Goal: Task Accomplishment & Management: Use online tool/utility

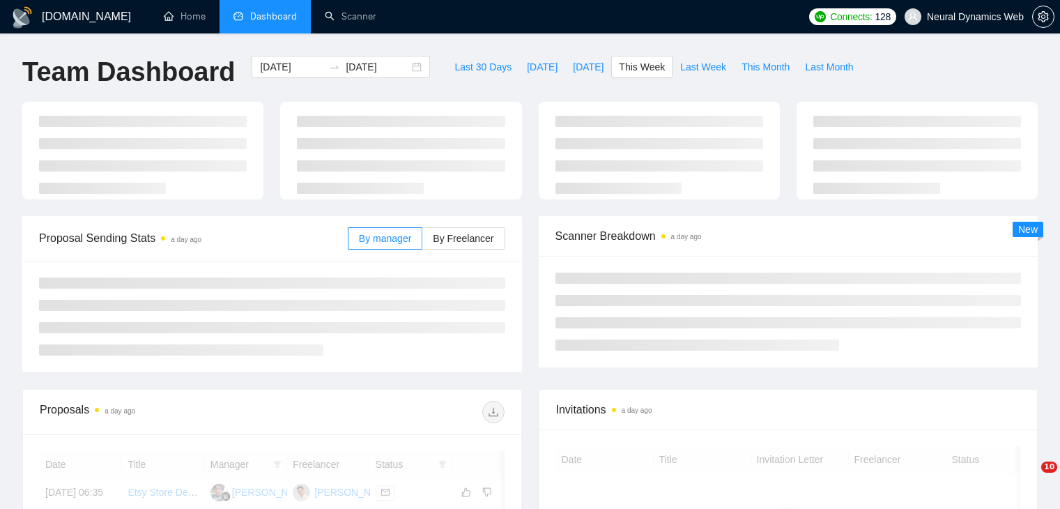
click at [404, 68] on div "[DATE] [DATE]" at bounding box center [341, 67] width 178 height 22
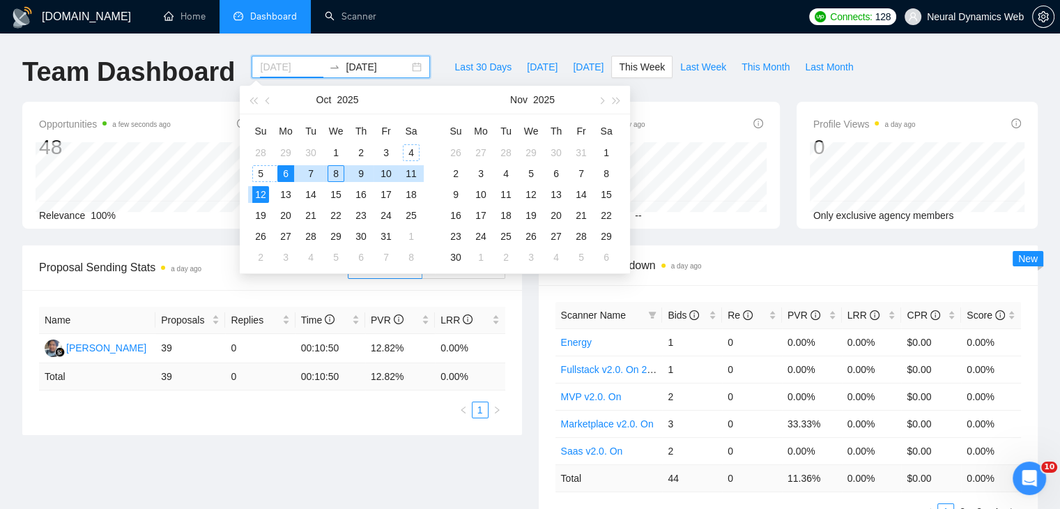
type input "[DATE]"
click at [410, 149] on div "4" at bounding box center [411, 152] width 17 height 17
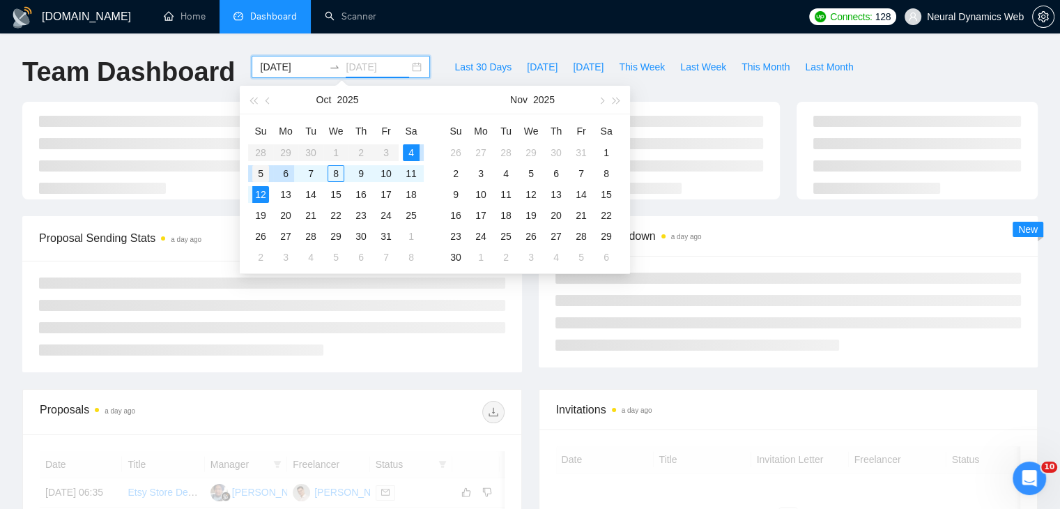
type input "[DATE]"
click at [261, 174] on div "5" at bounding box center [260, 173] width 17 height 17
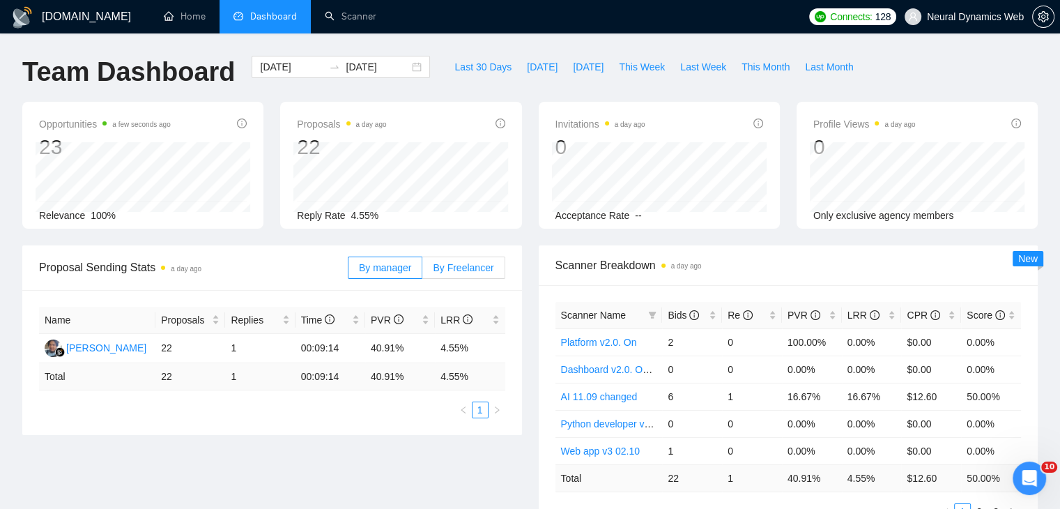
click at [461, 262] on span "By Freelancer" at bounding box center [463, 267] width 61 height 11
click at [422, 271] on input "By Freelancer" at bounding box center [422, 271] width 0 height 0
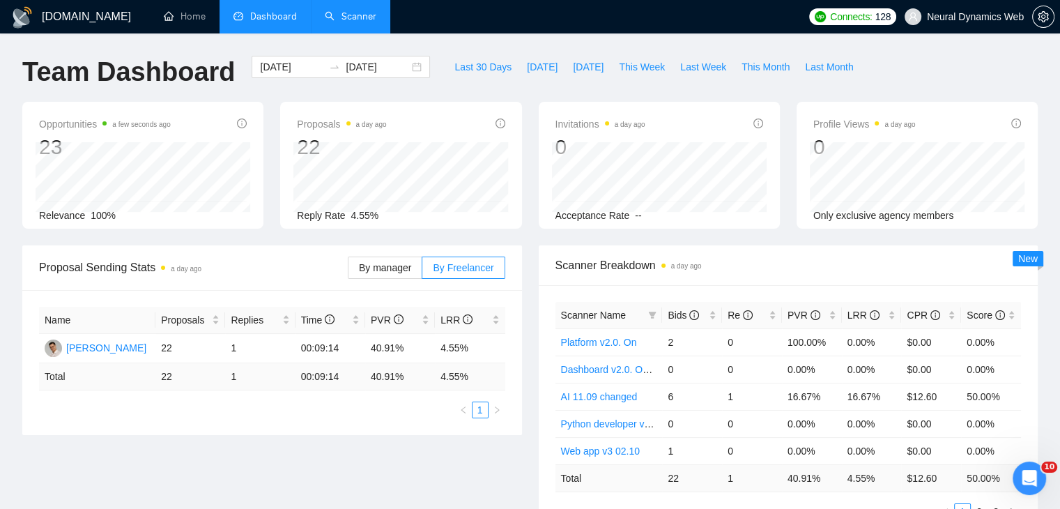
click at [367, 33] on li "Scanner" at bounding box center [350, 16] width 79 height 33
click at [658, 318] on span at bounding box center [652, 315] width 14 height 21
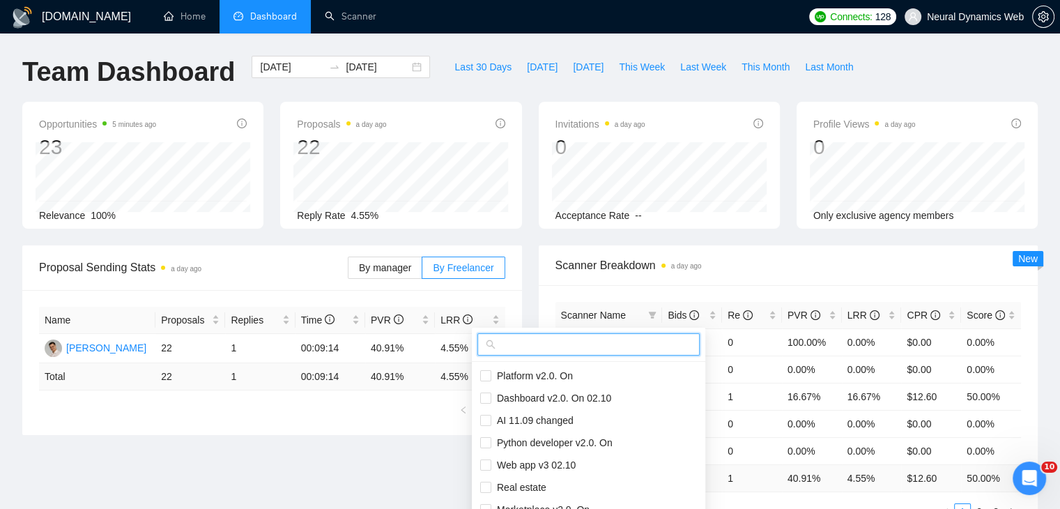
click at [625, 351] on input "text" at bounding box center [594, 344] width 193 height 15
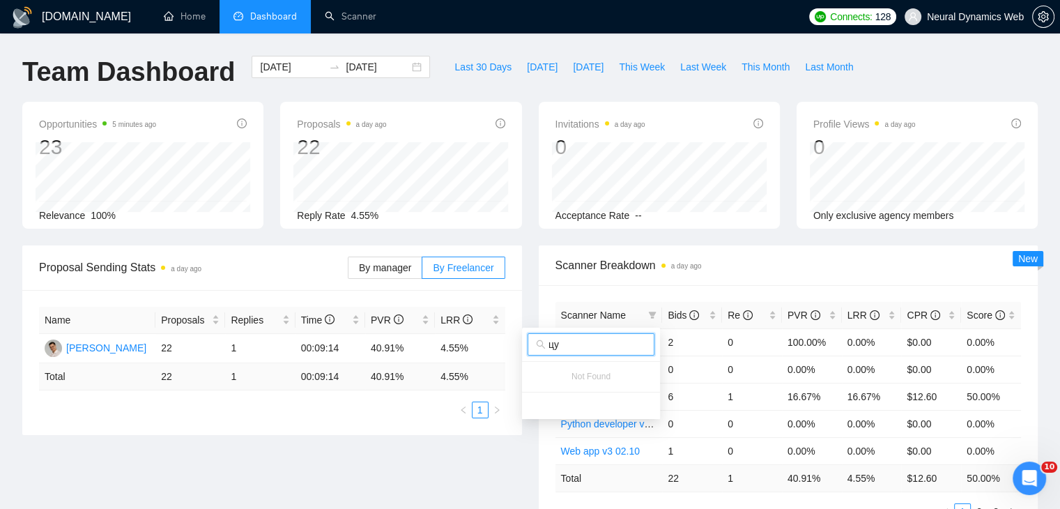
type input "ц"
type input "web"
click at [600, 381] on span "Web app v3 02.10" at bounding box center [584, 375] width 84 height 11
checkbox input "true"
click at [569, 344] on input "web" at bounding box center [597, 344] width 98 height 15
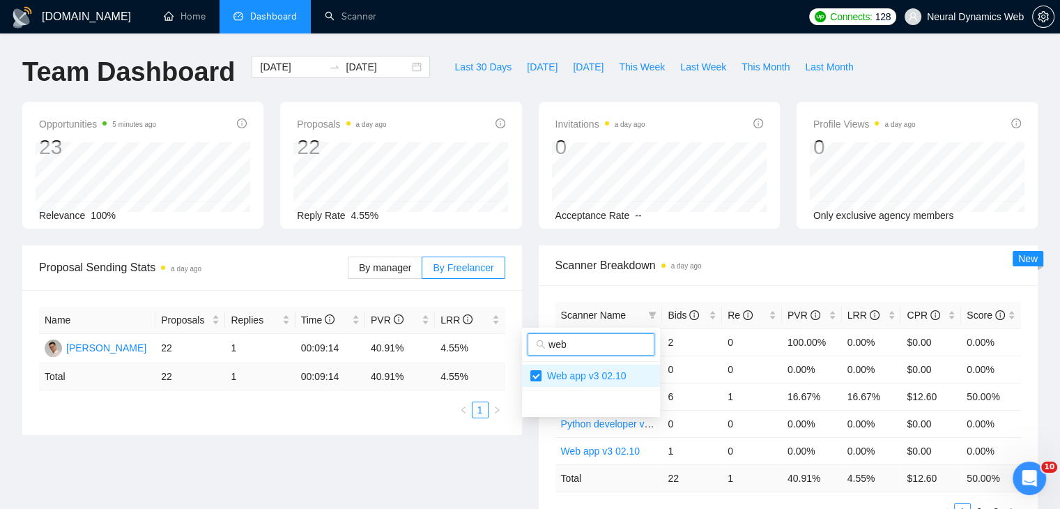
click at [569, 344] on input "web" at bounding box center [597, 344] width 98 height 15
type input "dashb"
click at [565, 366] on li "Dashboard v2.0. On 02.10" at bounding box center [590, 375] width 148 height 22
checkbox input "true"
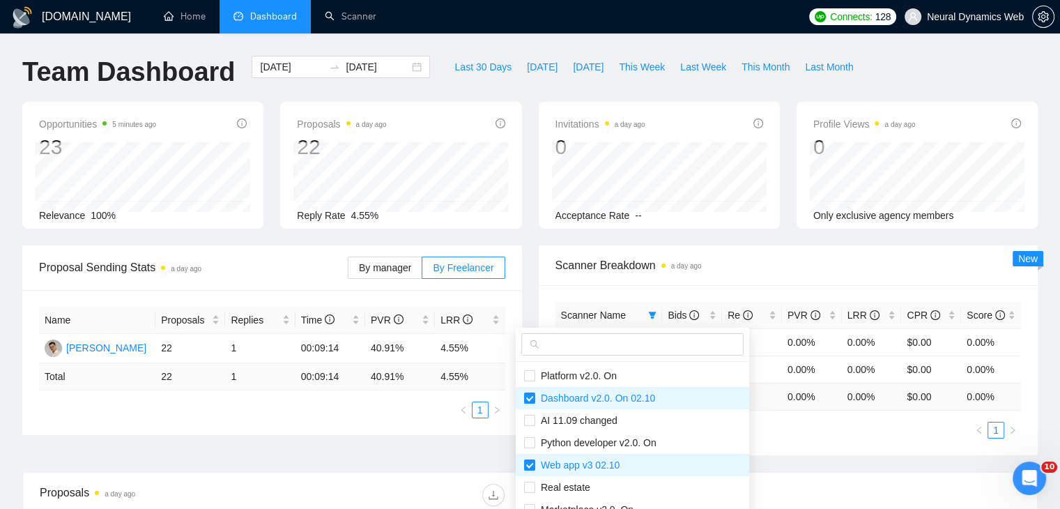
click at [792, 263] on span "Scanner Breakdown a day ago" at bounding box center [788, 264] width 466 height 17
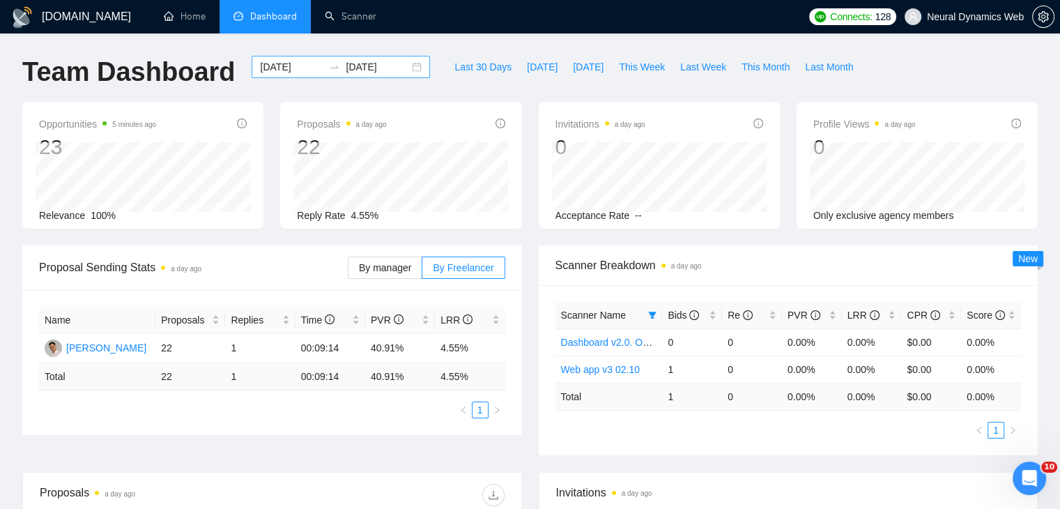
click at [413, 66] on div "2025-10-04 2025-10-05" at bounding box center [341, 67] width 178 height 22
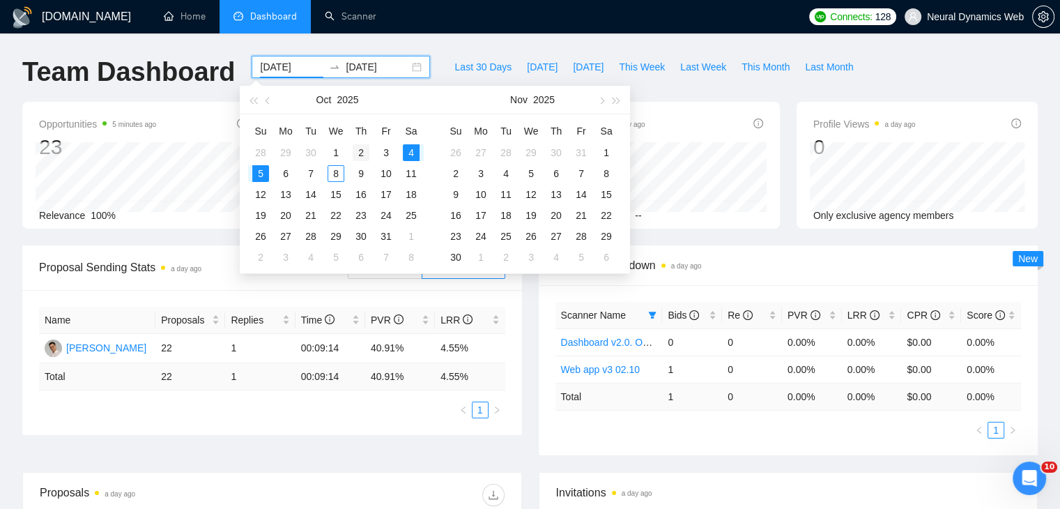
type input "2025-10-02"
click at [363, 151] on div "2" at bounding box center [361, 152] width 17 height 17
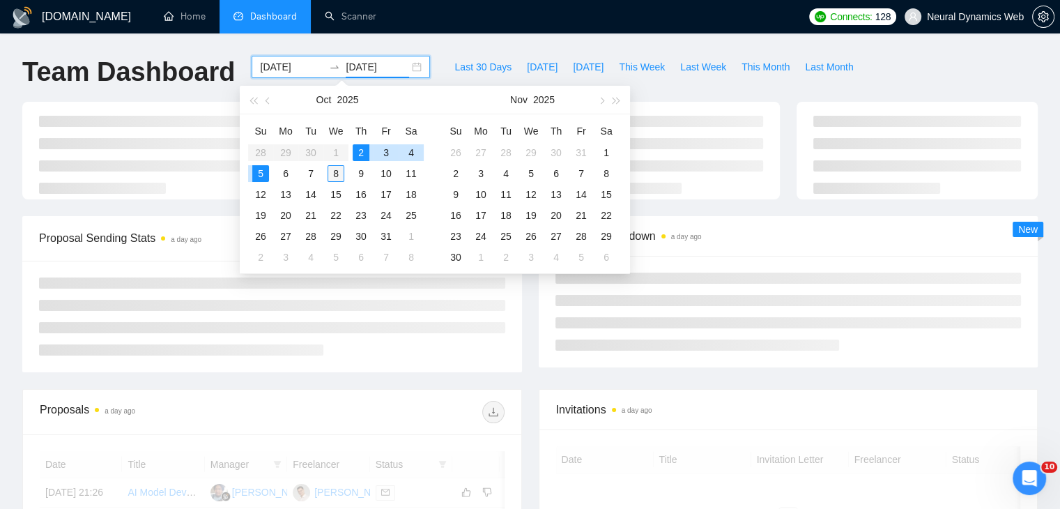
type input "2025-10-08"
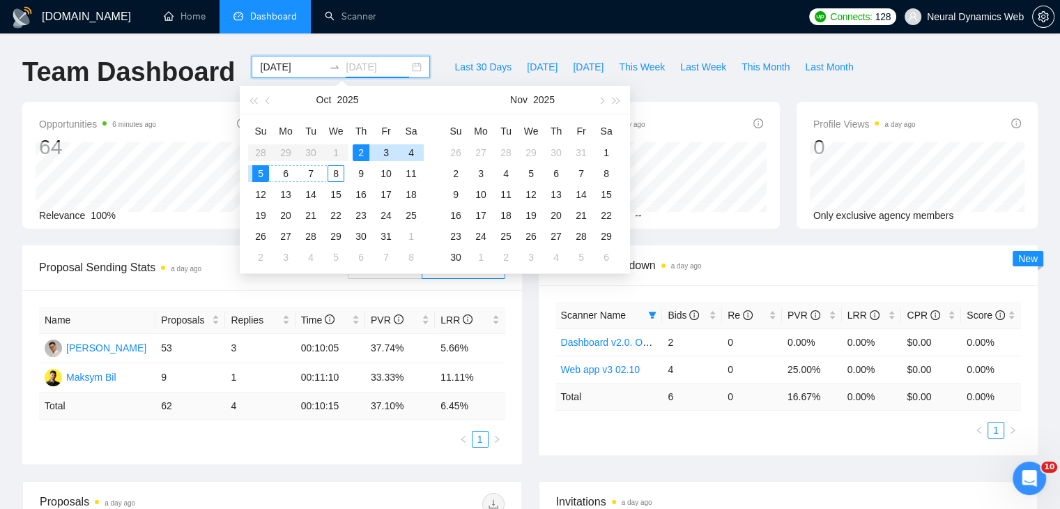
click at [333, 171] on div "8" at bounding box center [336, 173] width 17 height 17
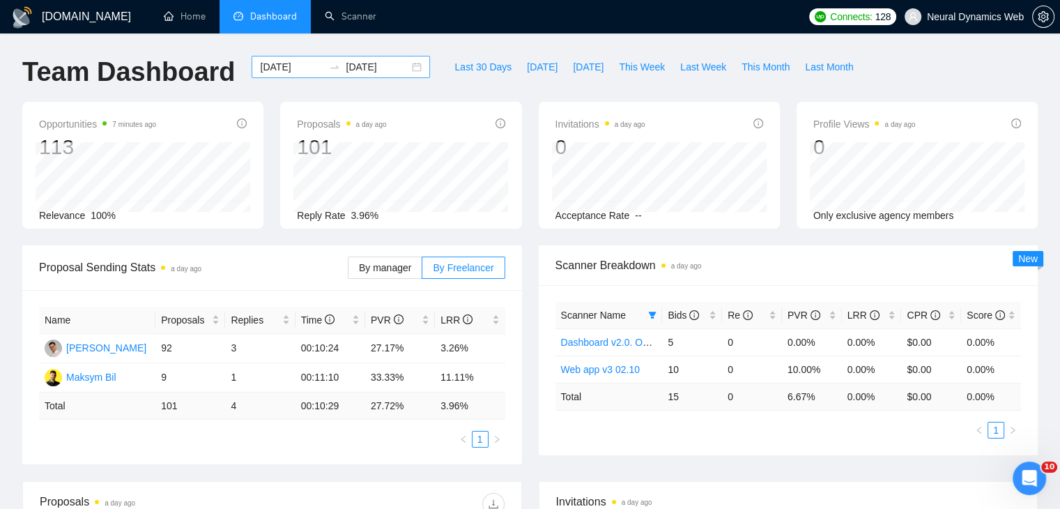
click at [401, 63] on div "2025-10-02 2025-10-08" at bounding box center [341, 67] width 178 height 22
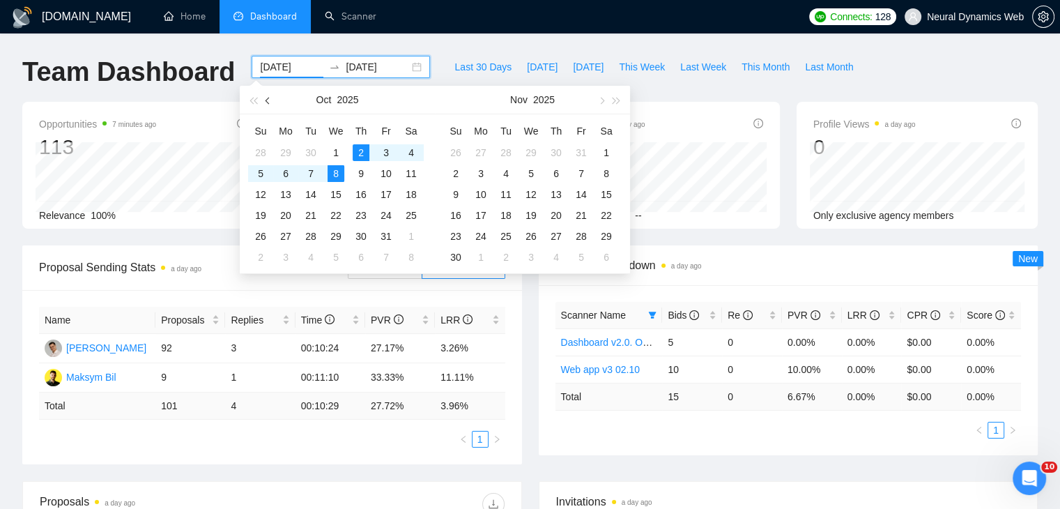
click at [270, 100] on span "button" at bounding box center [269, 100] width 7 height 7
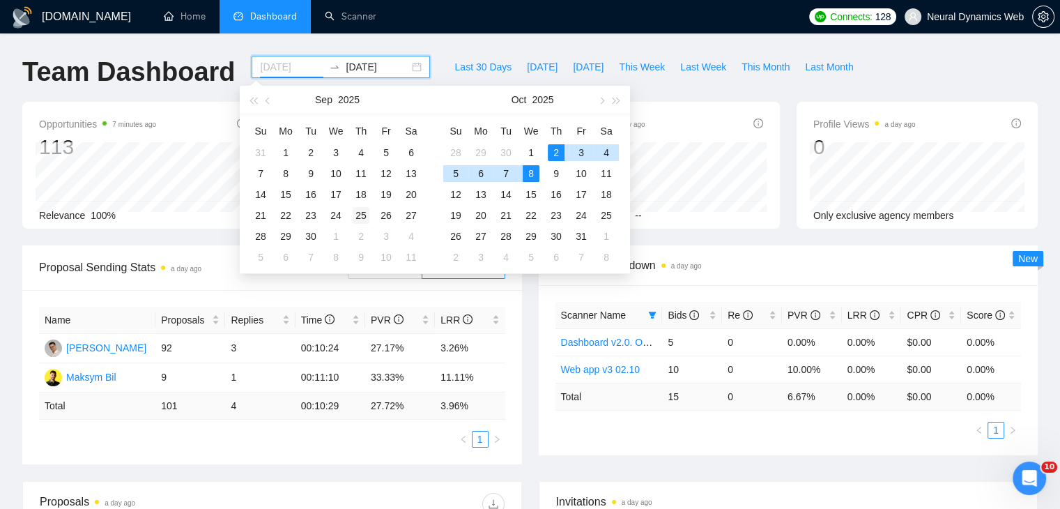
type input "2025-09-25"
click at [366, 216] on div "25" at bounding box center [361, 215] width 17 height 17
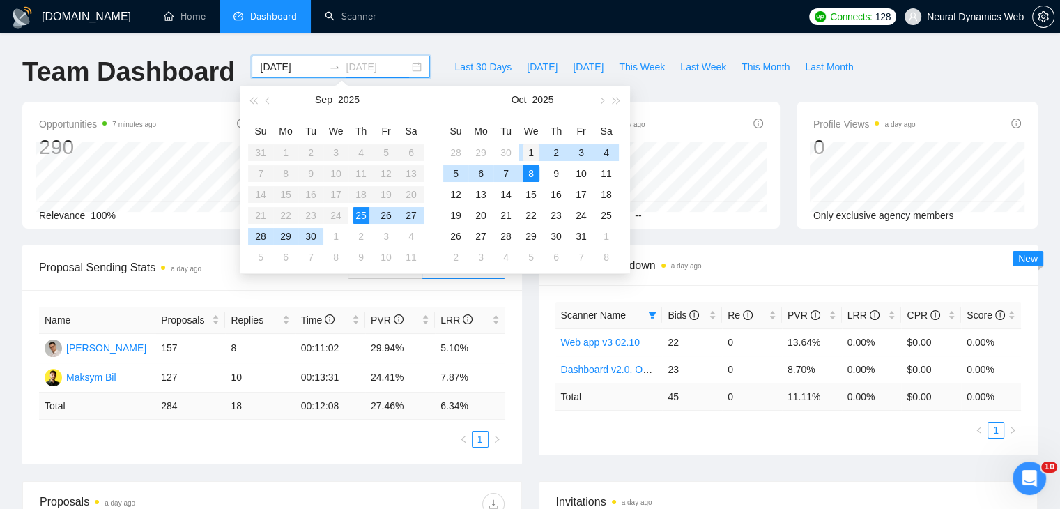
type input "2025-10-01"
click at [527, 154] on div "1" at bounding box center [531, 152] width 17 height 17
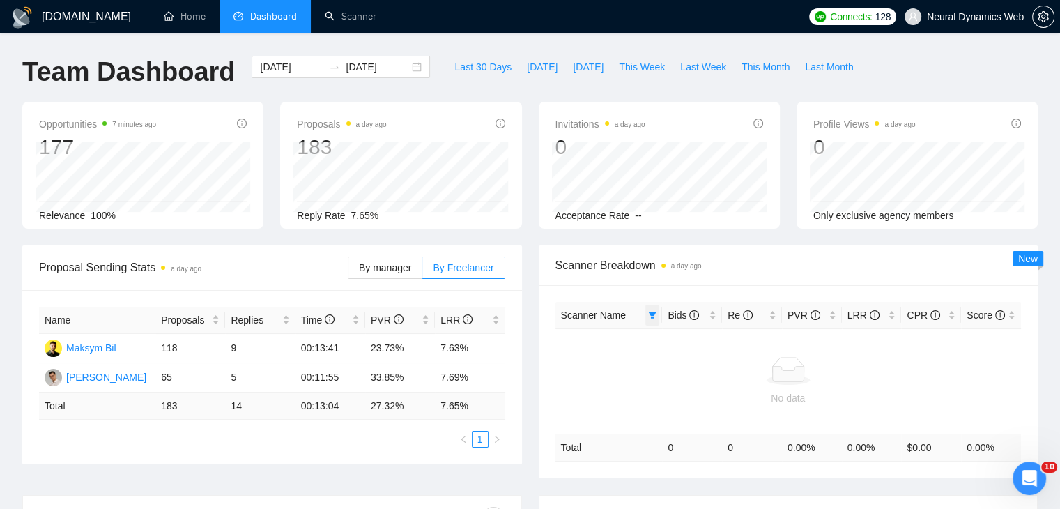
click at [655, 316] on icon "filter" at bounding box center [652, 315] width 8 height 8
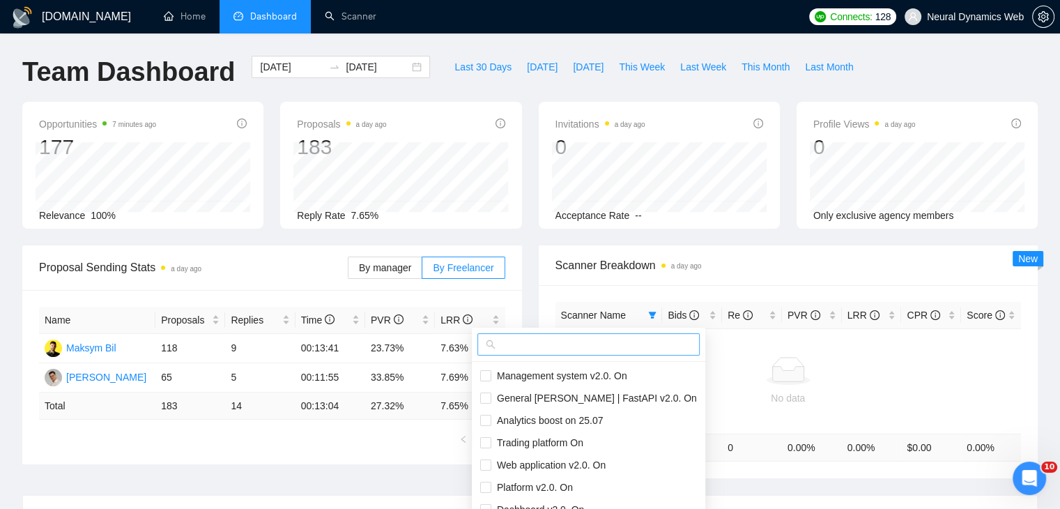
click at [575, 349] on input "text" at bounding box center [594, 344] width 193 height 15
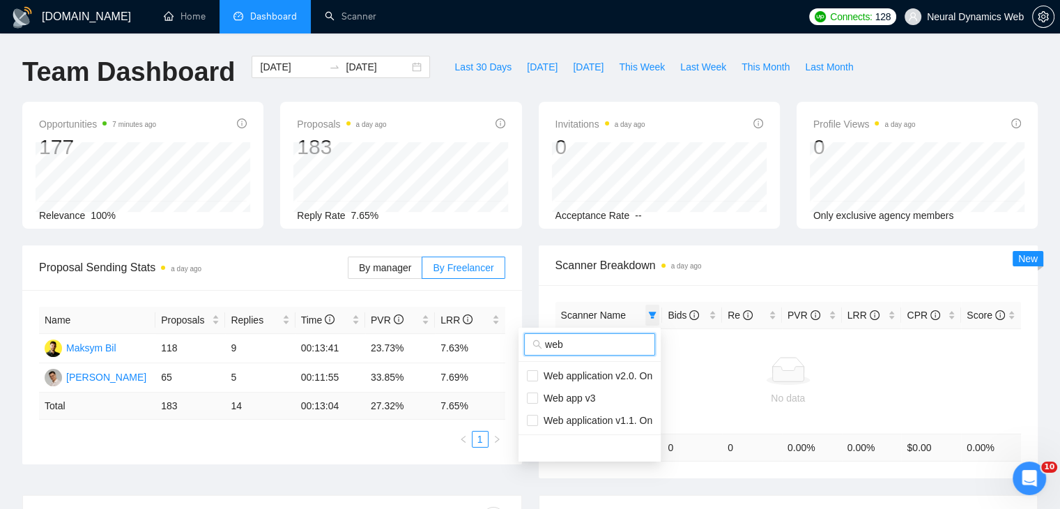
type input "web"
click at [656, 313] on icon "filter" at bounding box center [652, 315] width 8 height 8
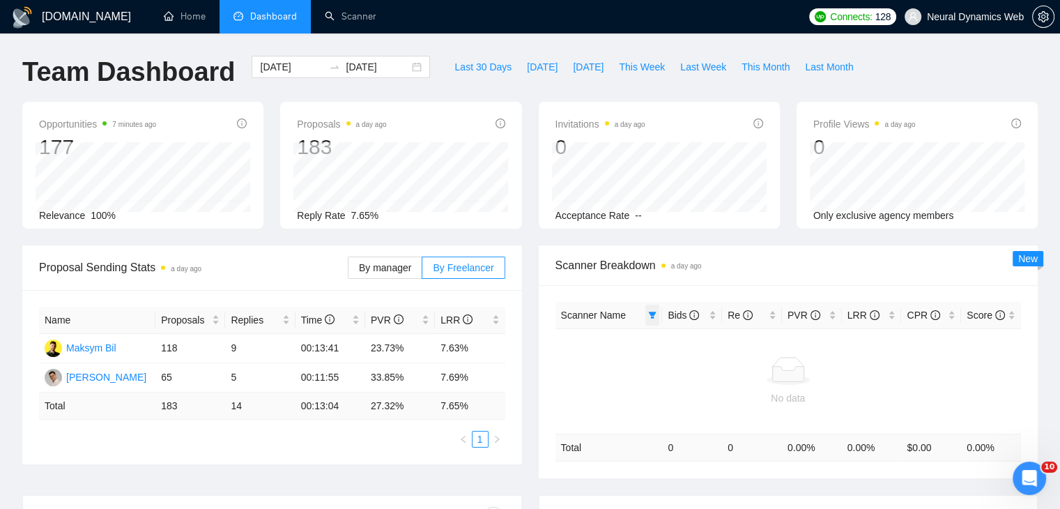
click at [658, 313] on span at bounding box center [652, 315] width 14 height 21
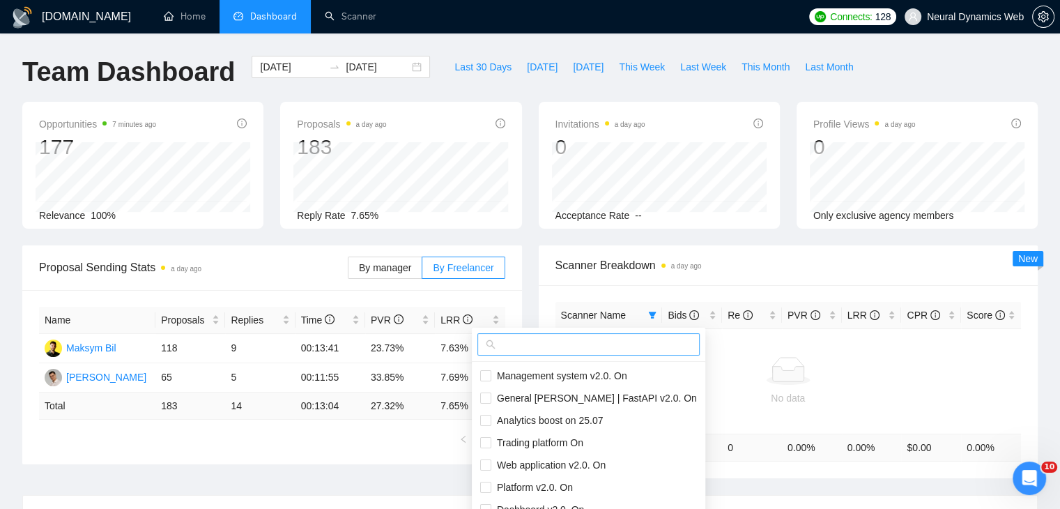
click at [578, 355] on span at bounding box center [588, 344] width 222 height 22
click at [576, 348] on input "text" at bounding box center [594, 344] width 193 height 15
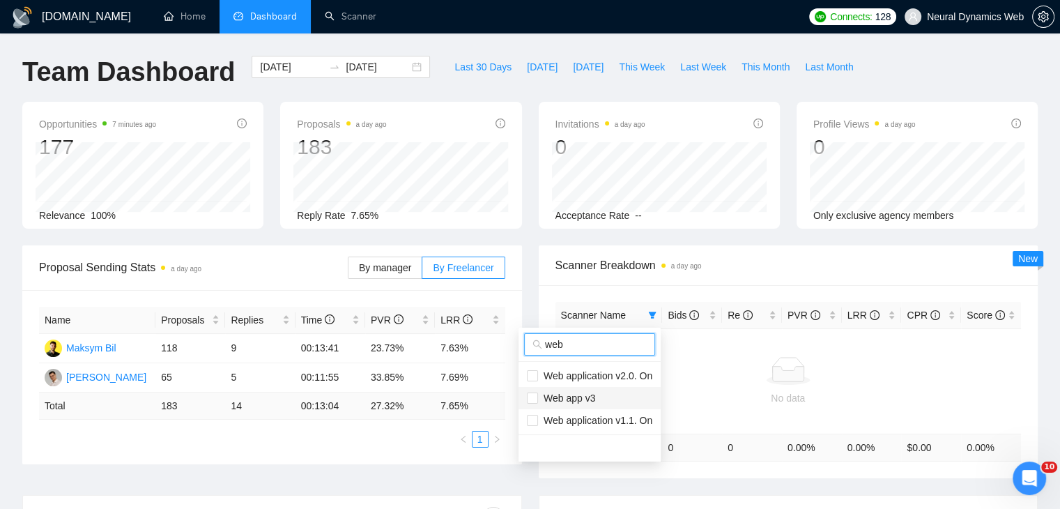
type input "web"
click at [545, 401] on span "Web app v3" at bounding box center [566, 397] width 57 height 11
checkbox input "true"
click at [556, 346] on input "web" at bounding box center [596, 344] width 102 height 15
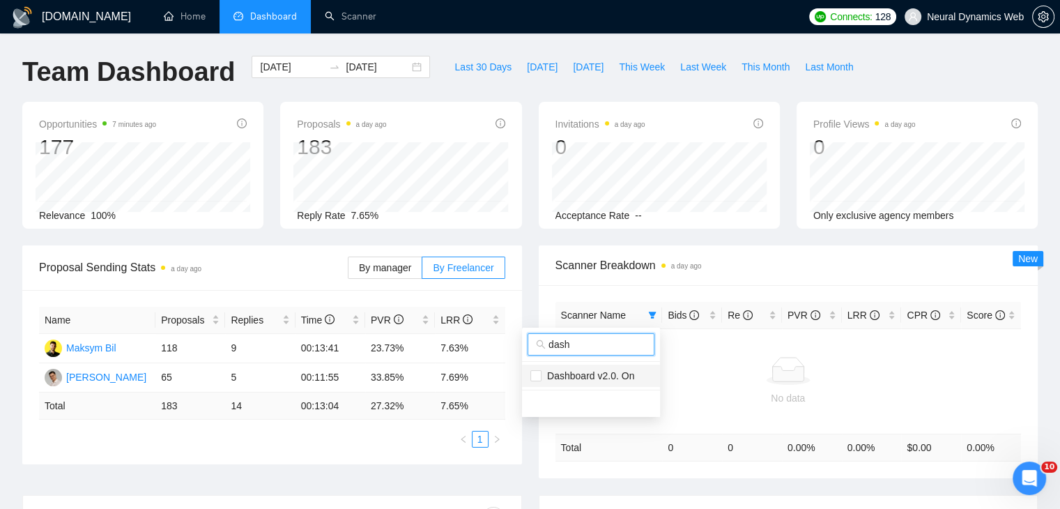
type input "dash"
click at [563, 371] on span "Dashboard v2.0. On" at bounding box center [588, 375] width 93 height 11
checkbox input "true"
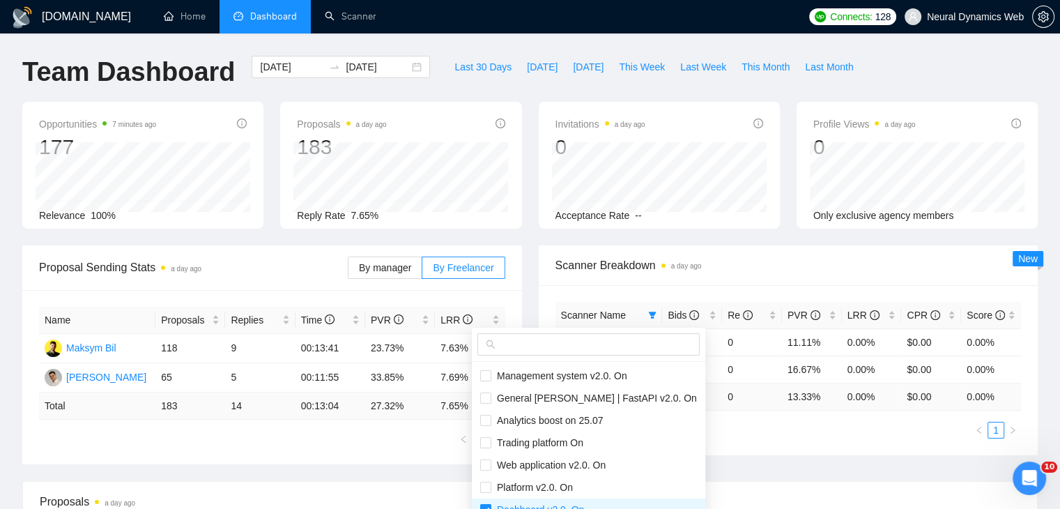
click at [665, 254] on div "Scanner Breakdown a day ago" at bounding box center [788, 265] width 466 height 40
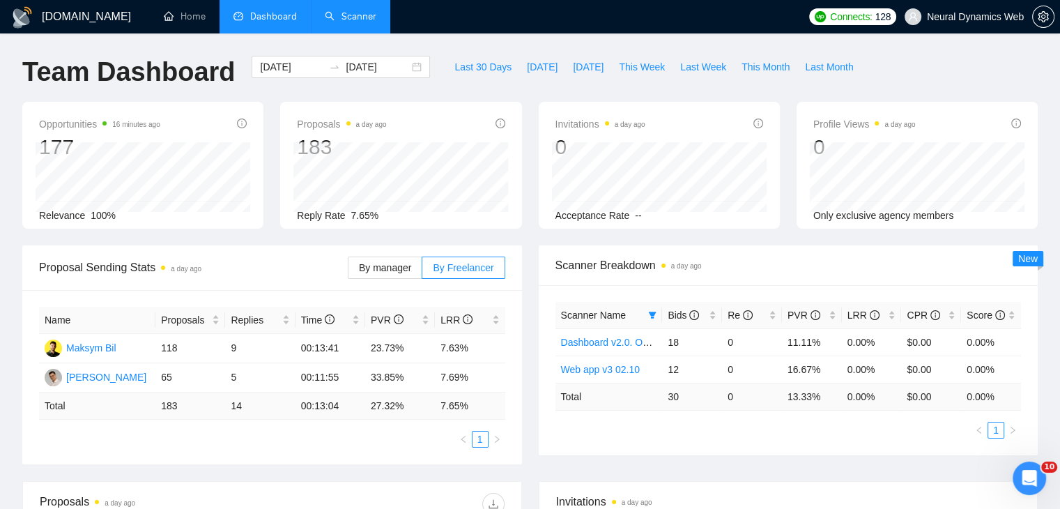
click at [335, 22] on link "Scanner" at bounding box center [351, 16] width 52 height 12
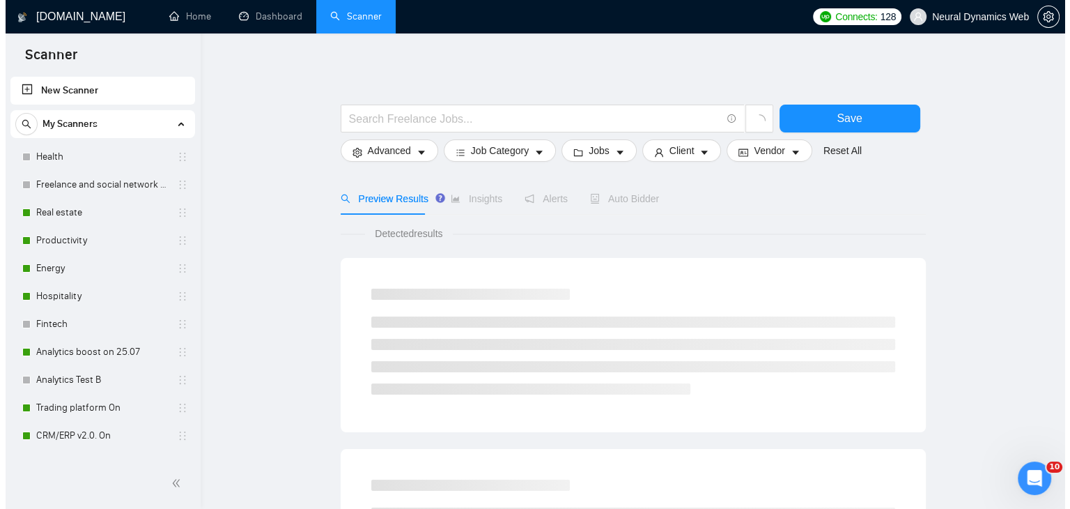
scroll to position [348, 0]
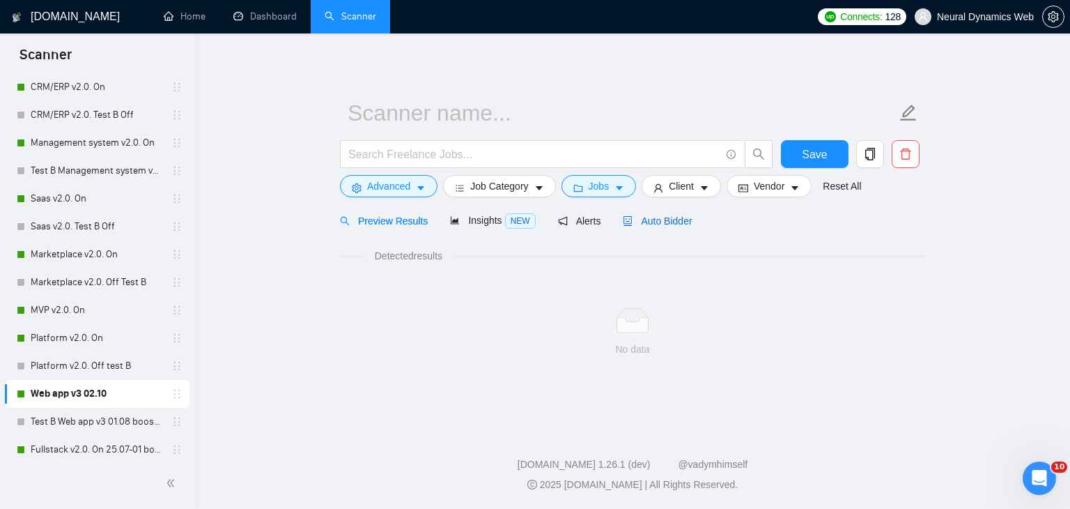
click at [634, 220] on span "Auto Bidder" at bounding box center [657, 220] width 69 height 11
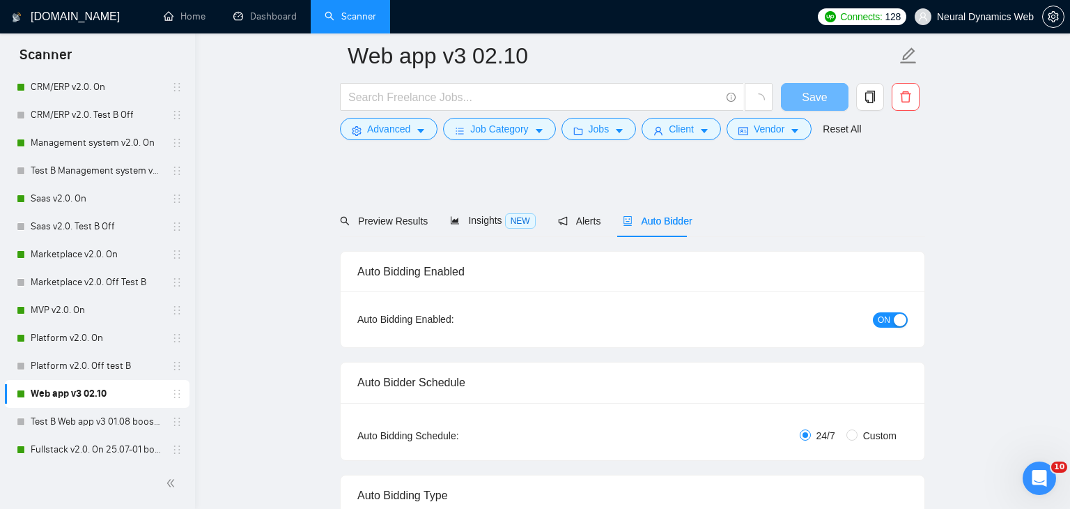
checkbox input "true"
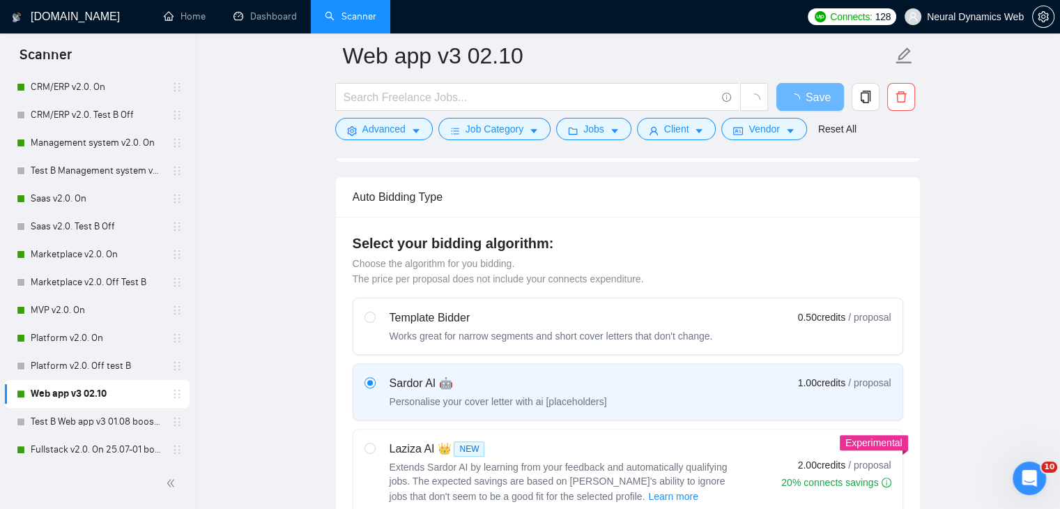
scroll to position [488, 0]
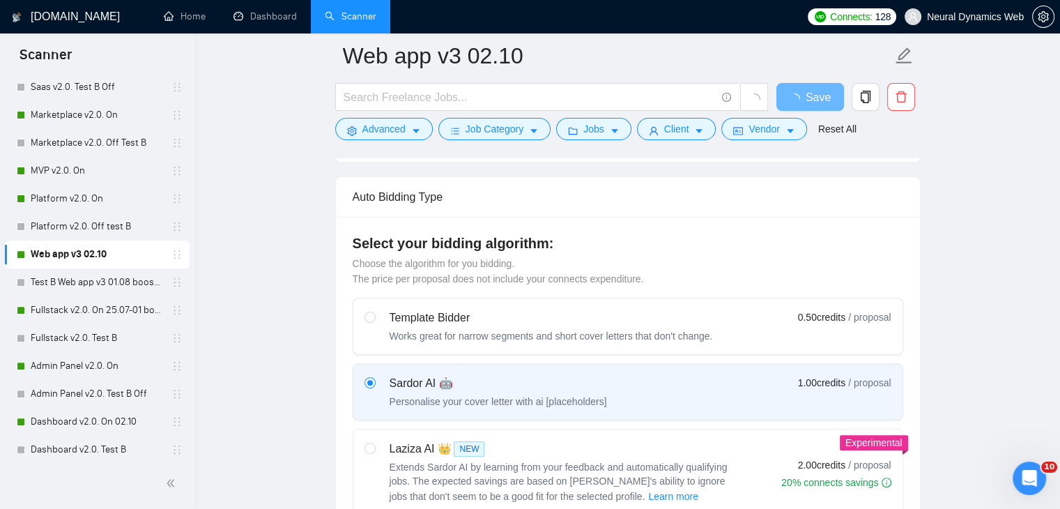
click at [72, 312] on link "Fullstack v2.0. On 25.07-01 boost" at bounding box center [97, 310] width 132 height 28
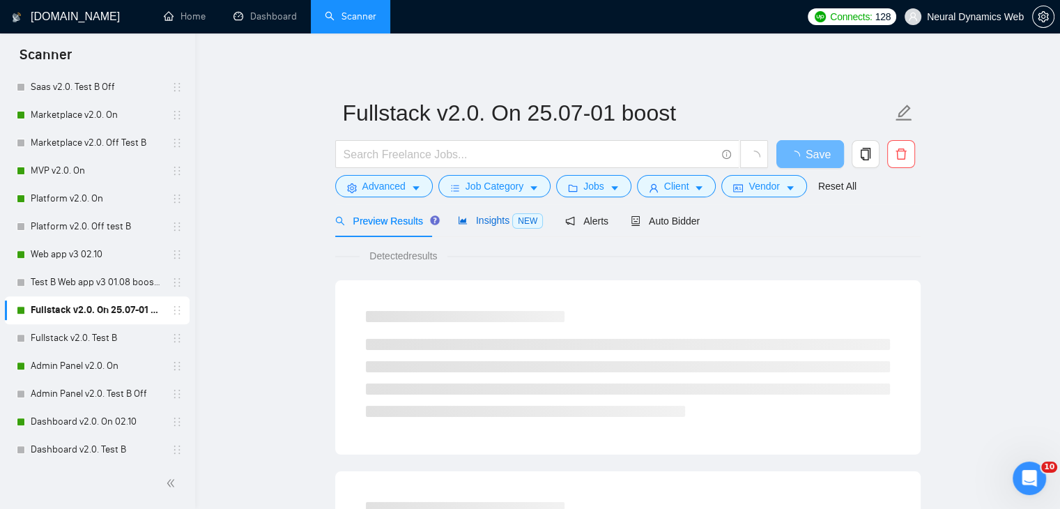
click at [471, 224] on span "Insights NEW" at bounding box center [500, 220] width 85 height 11
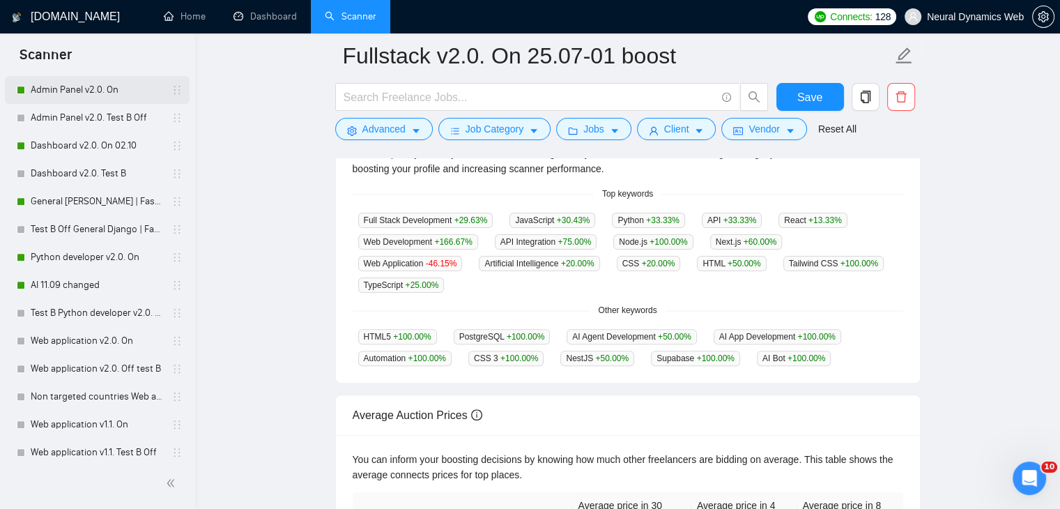
scroll to position [767, 0]
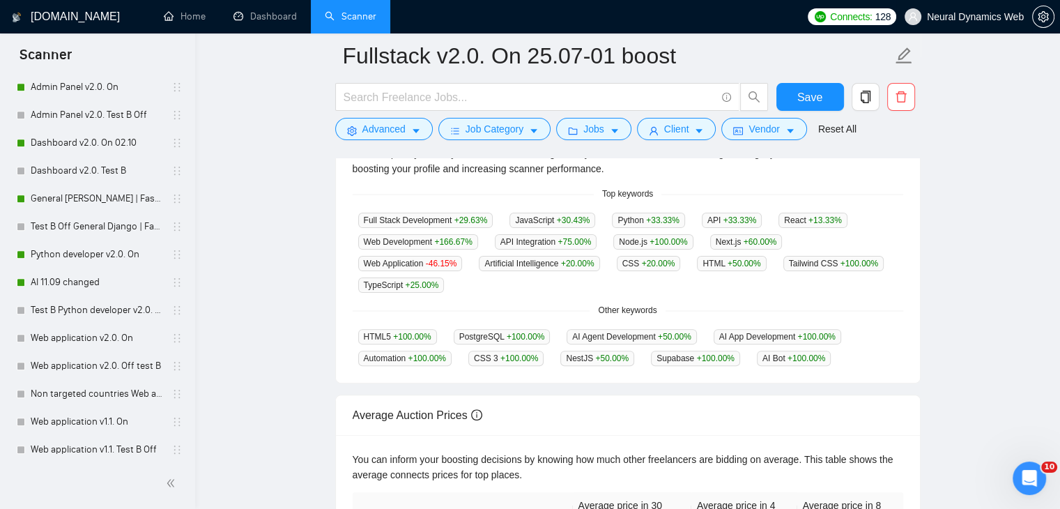
drag, startPoint x: 81, startPoint y: 288, endPoint x: 918, endPoint y: 2, distance: 884.4
click at [81, 288] on link "AI 11.09 changed" at bounding box center [97, 282] width 132 height 28
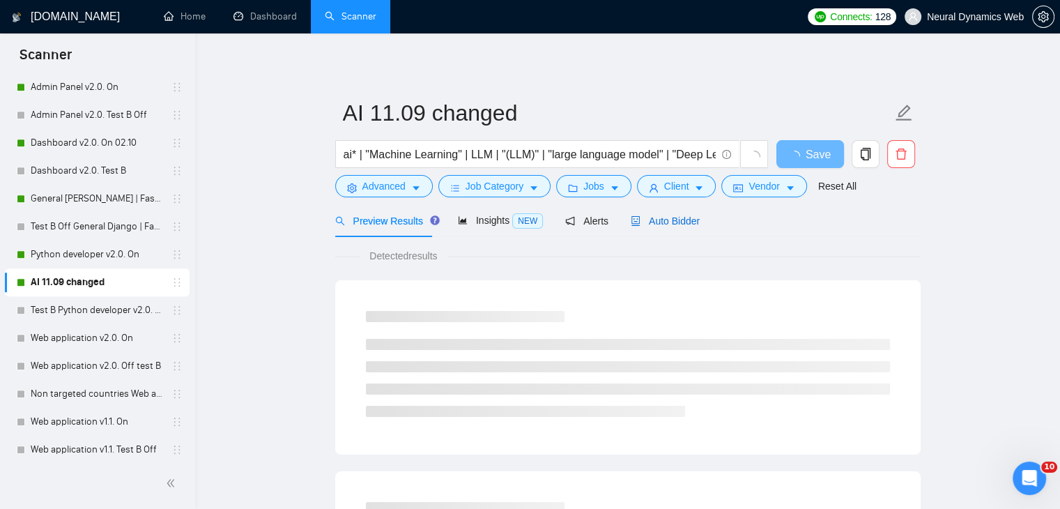
click at [661, 226] on span "Auto Bidder" at bounding box center [665, 220] width 69 height 11
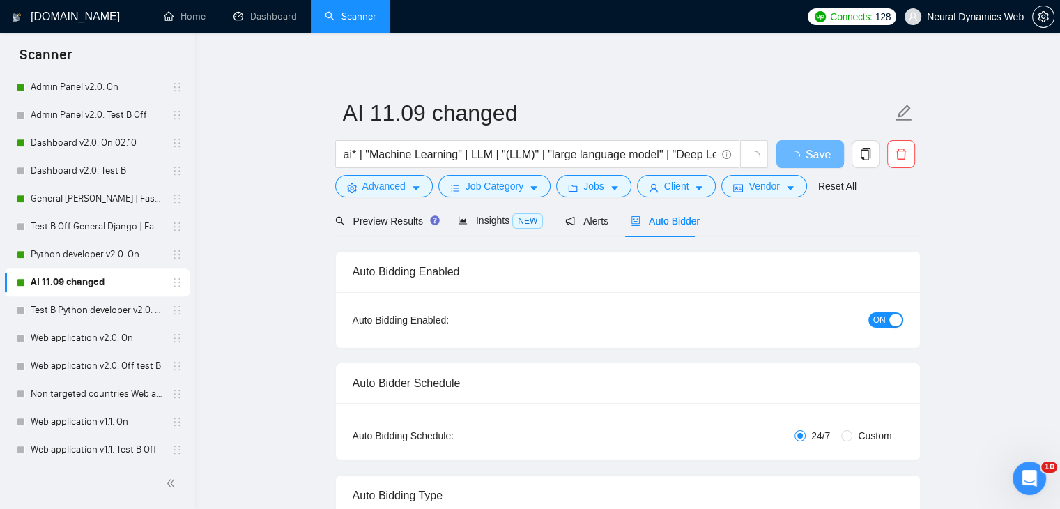
click at [634, 221] on span "Auto Bidder" at bounding box center [665, 220] width 69 height 11
checkbox input "true"
click at [465, 213] on div "Insights NEW" at bounding box center [500, 221] width 85 height 16
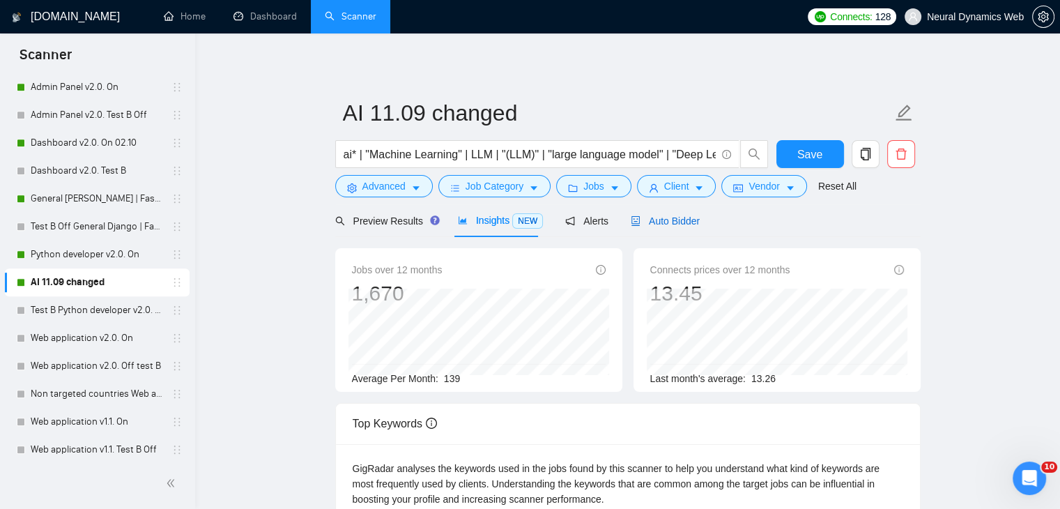
click at [649, 213] on div "Auto Bidder" at bounding box center [665, 220] width 69 height 15
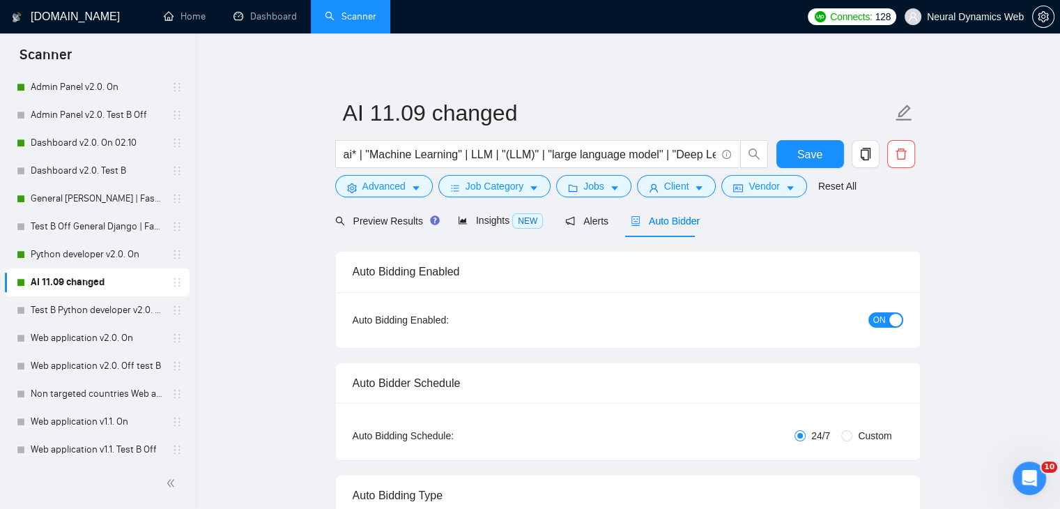
checkbox input "true"
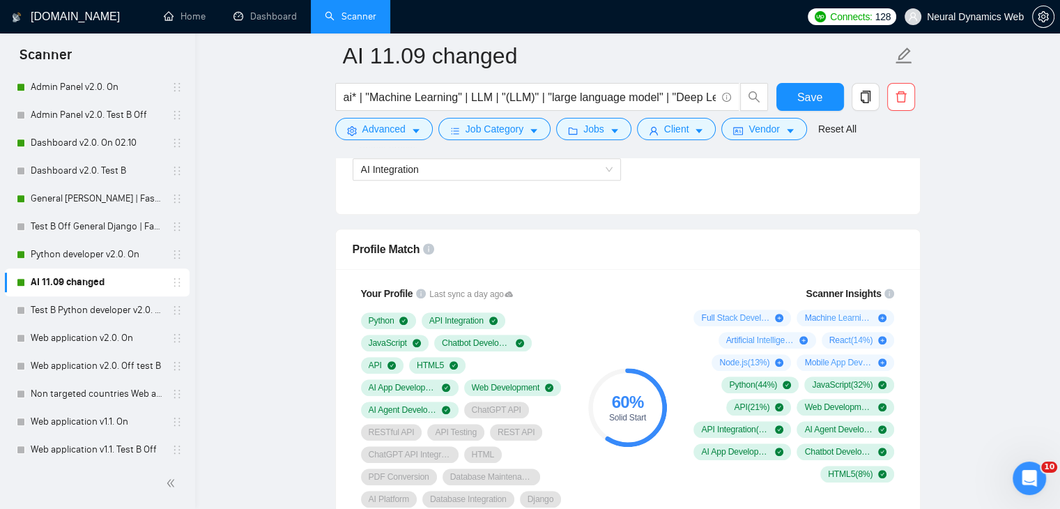
scroll to position [836, 0]
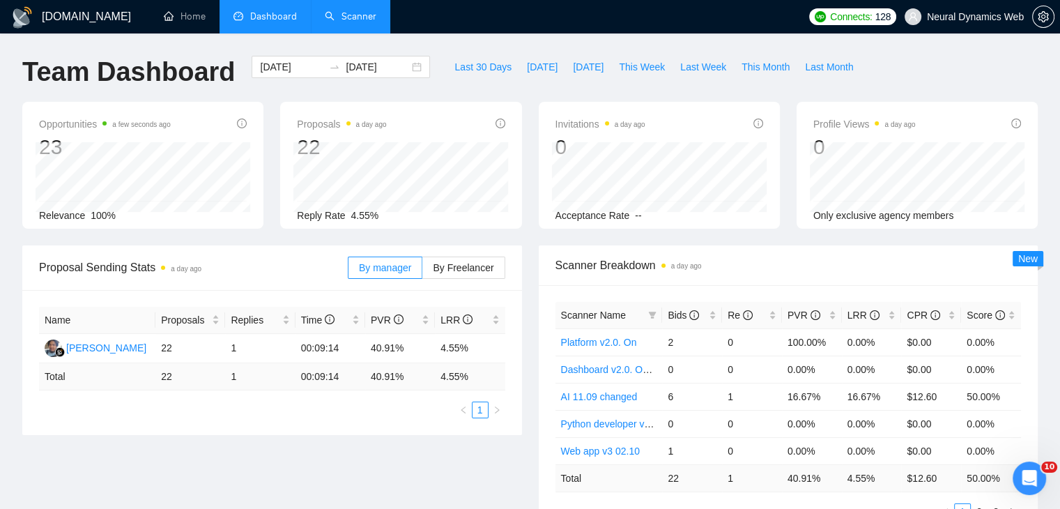
click at [362, 22] on link "Scanner" at bounding box center [351, 16] width 52 height 12
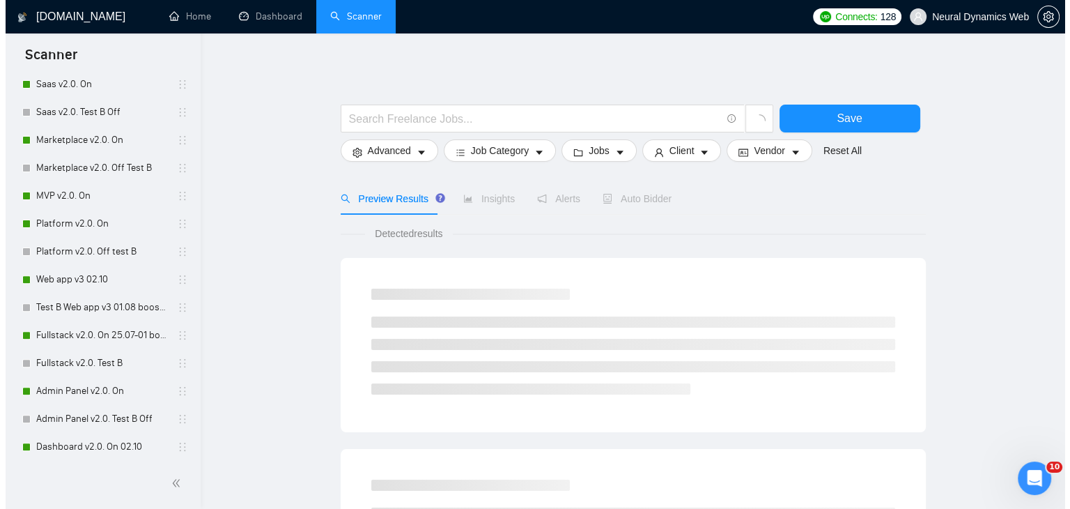
scroll to position [464, 0]
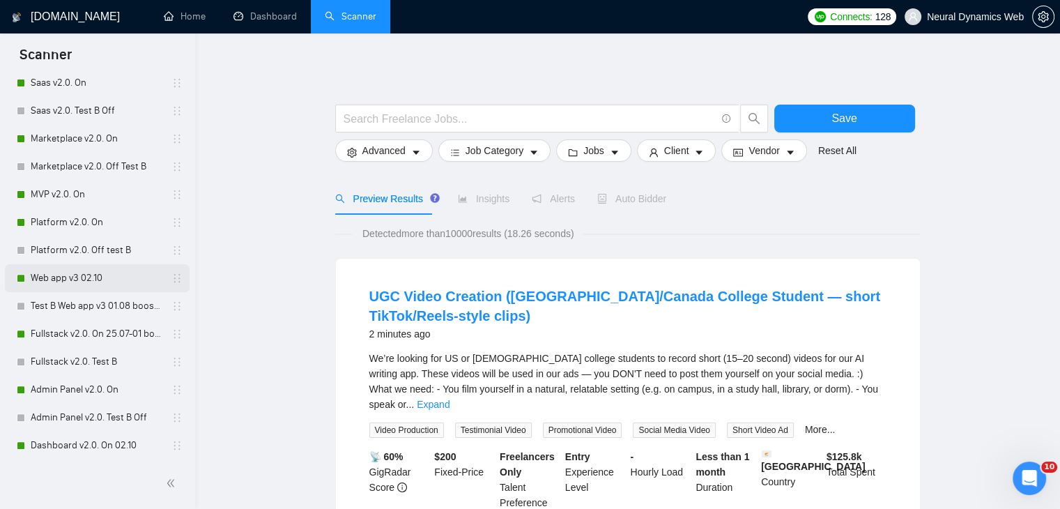
click at [59, 277] on link "Web app v3 02.10" at bounding box center [97, 278] width 132 height 28
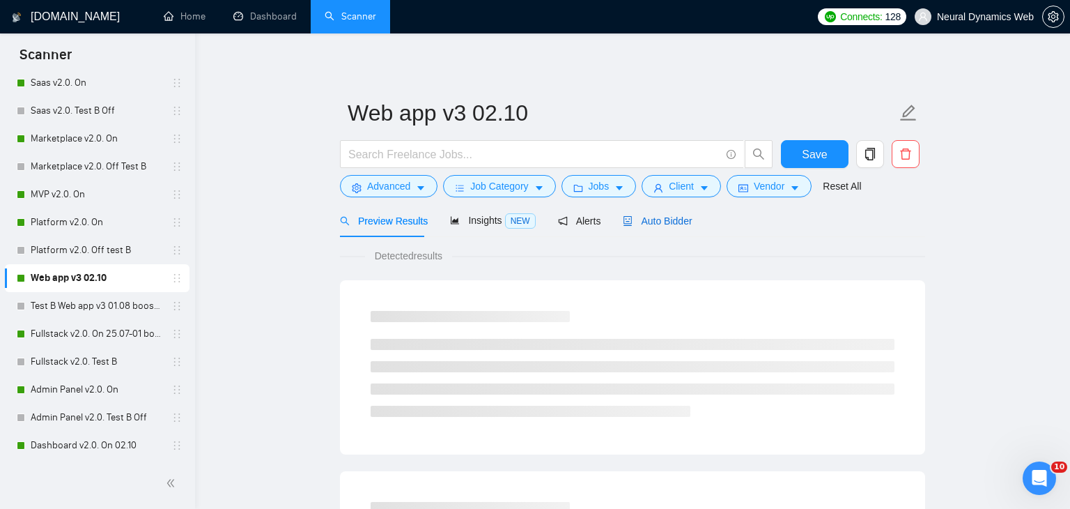
click at [636, 225] on span "Auto Bidder" at bounding box center [657, 220] width 69 height 11
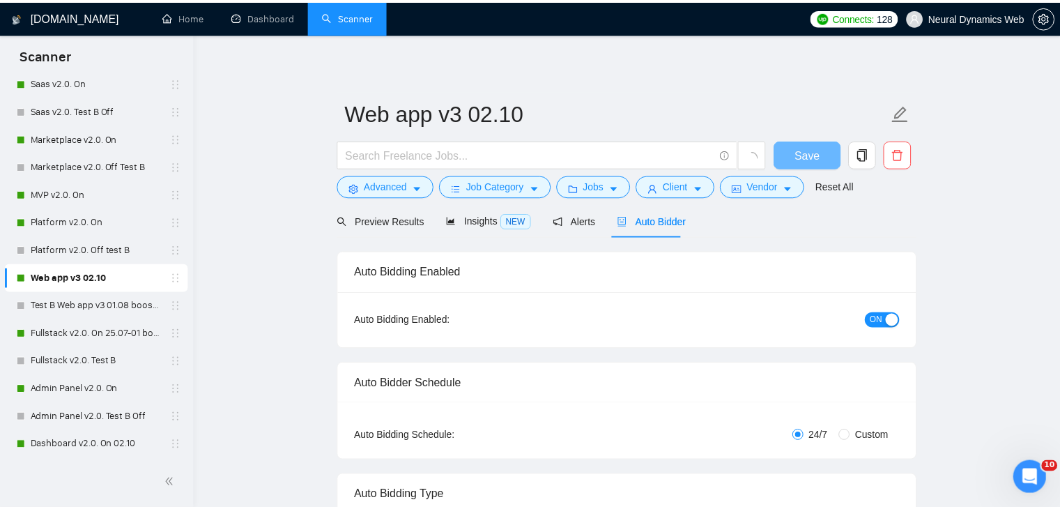
scroll to position [167, 0]
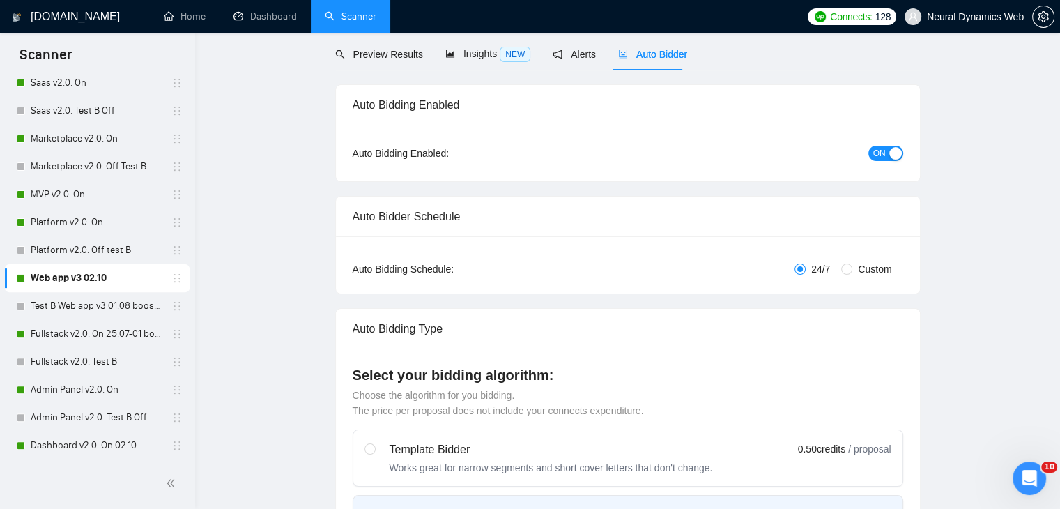
checkbox input "true"
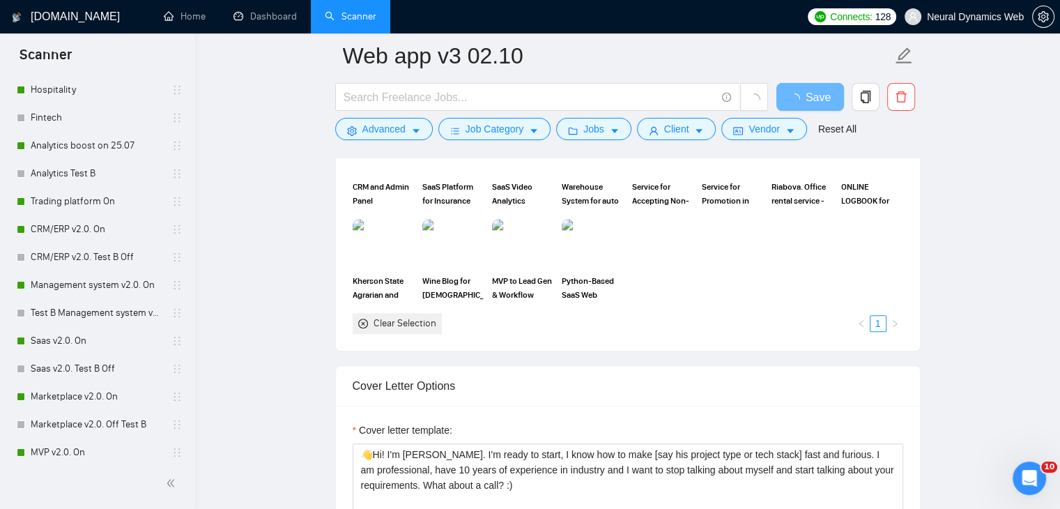
scroll to position [210, 0]
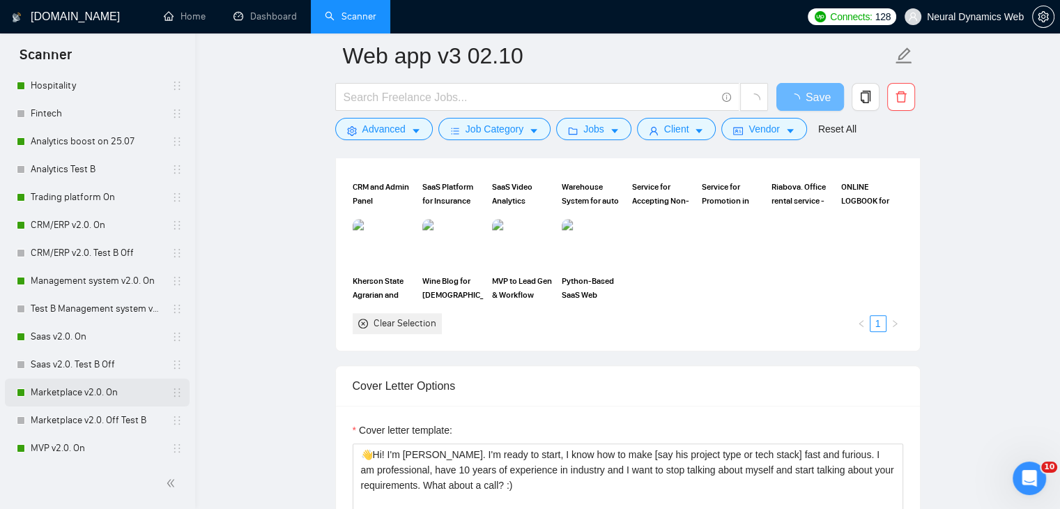
click at [78, 404] on link "Marketplace v2.0. On" at bounding box center [97, 392] width 132 height 28
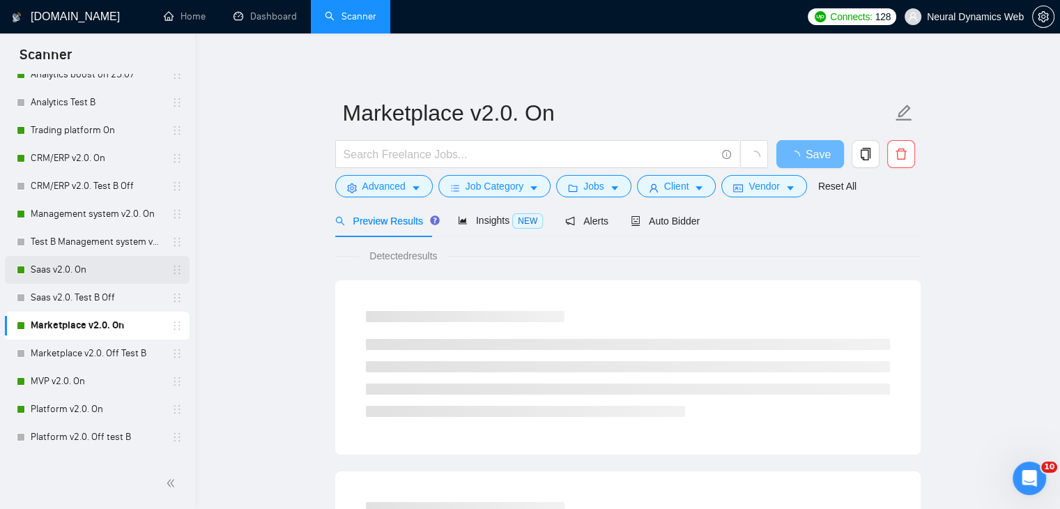
scroll to position [286, 0]
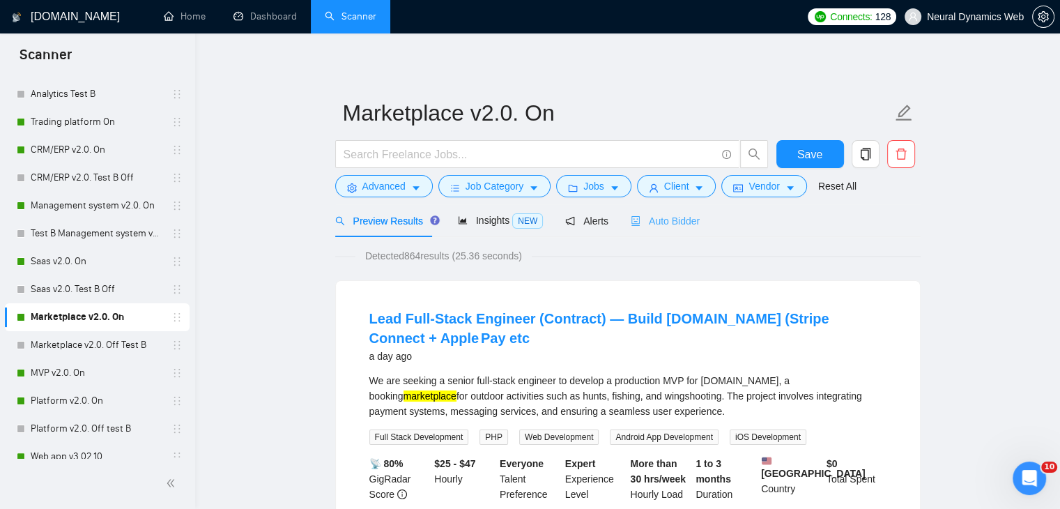
click at [668, 229] on div "Auto Bidder" at bounding box center [665, 220] width 69 height 33
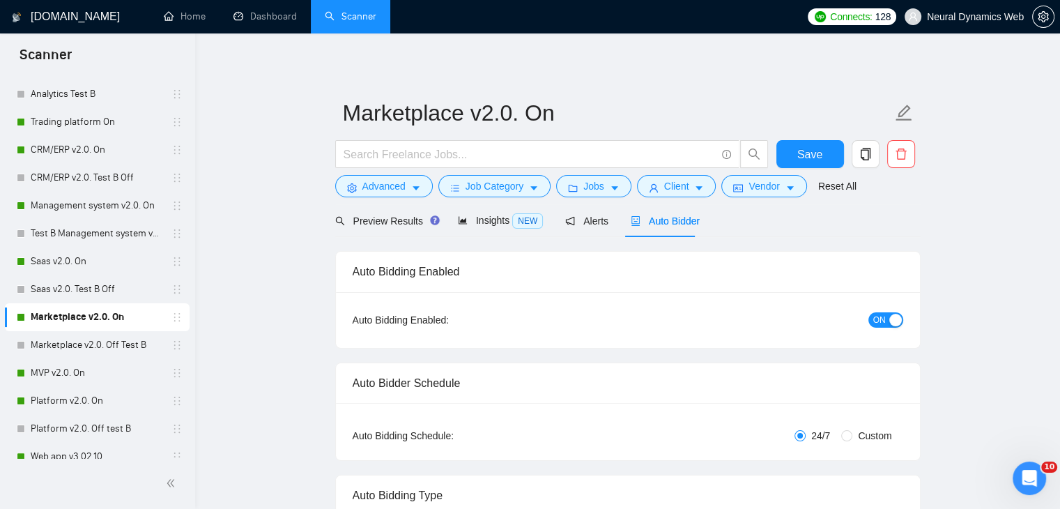
checkbox input "true"
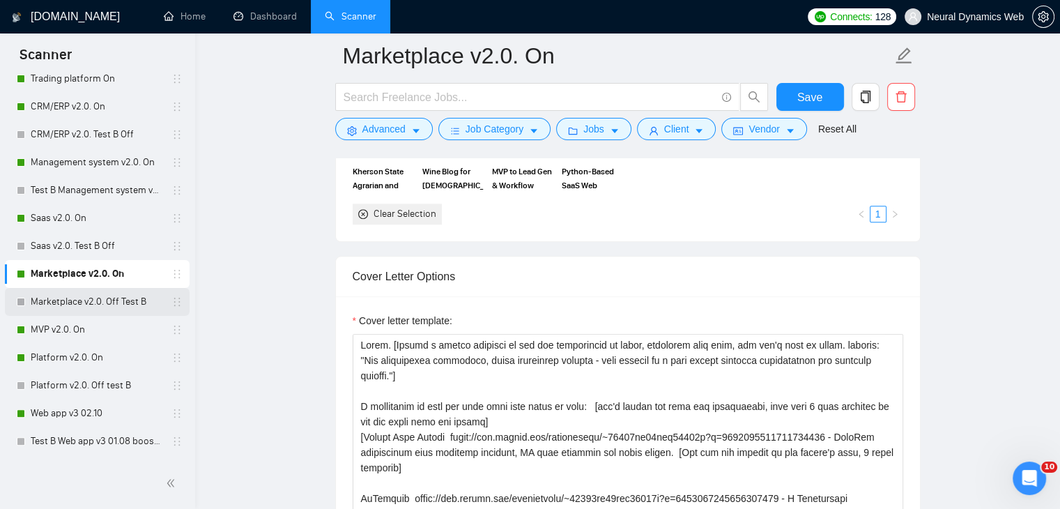
scroll to position [335, 0]
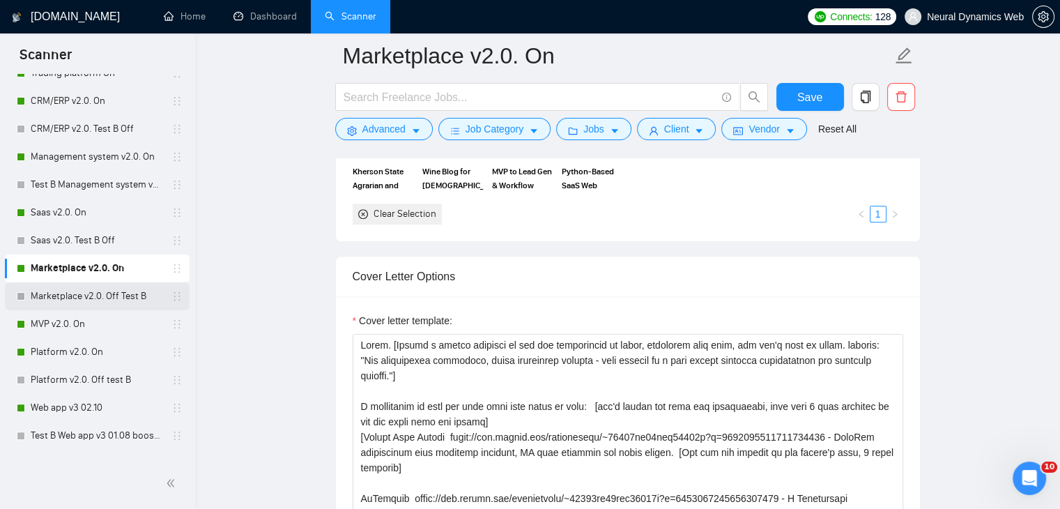
click at [123, 333] on link "MVP v2.0. On" at bounding box center [97, 324] width 132 height 28
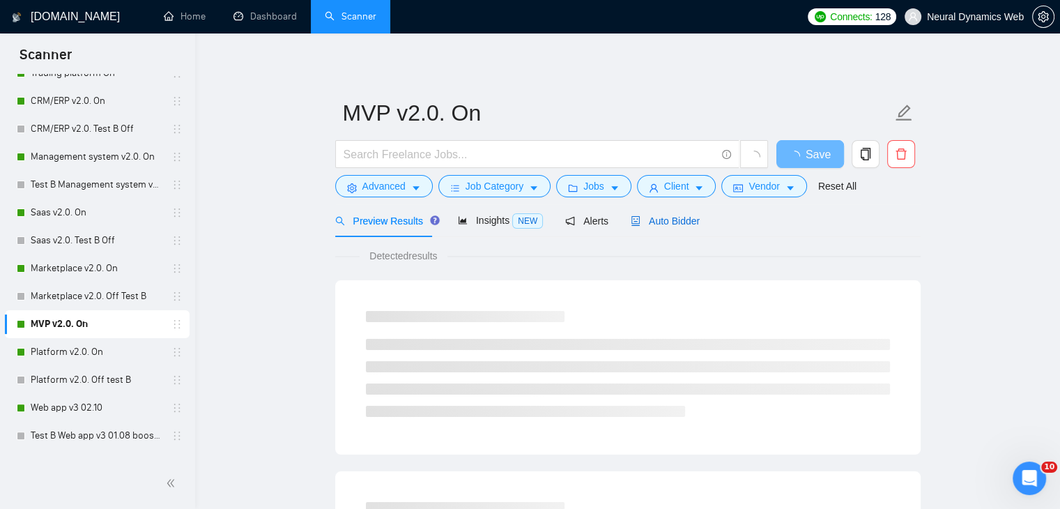
click at [682, 220] on span "Auto Bidder" at bounding box center [665, 220] width 69 height 11
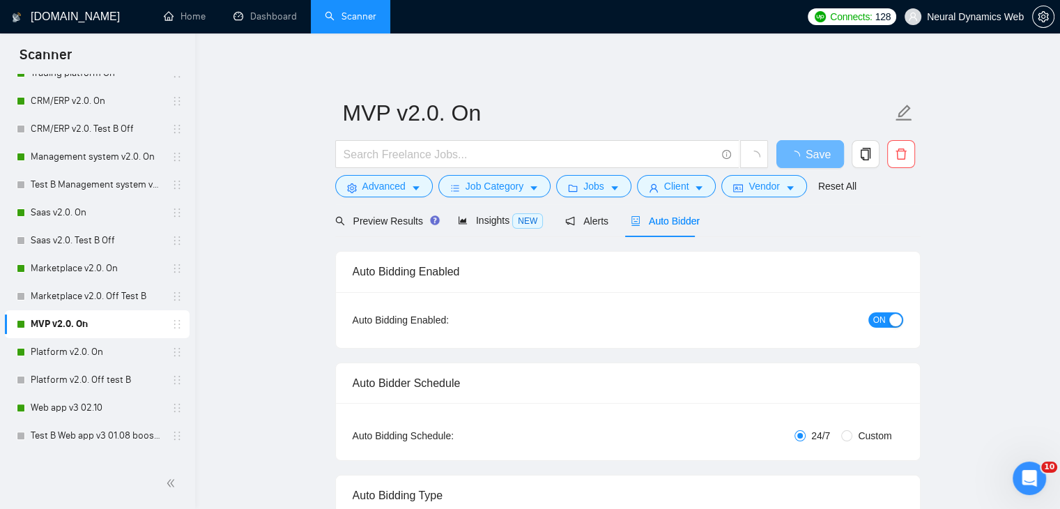
checkbox input "true"
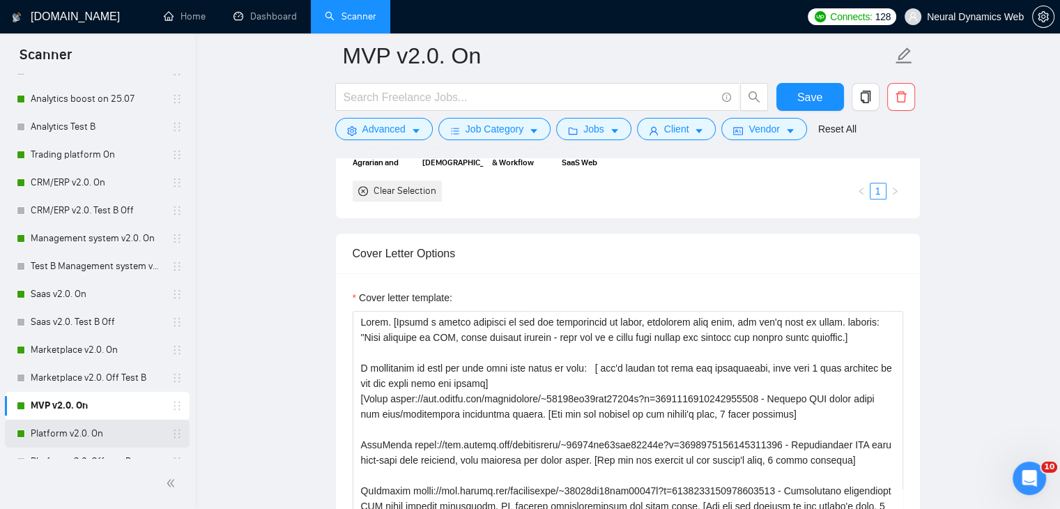
scroll to position [247, 0]
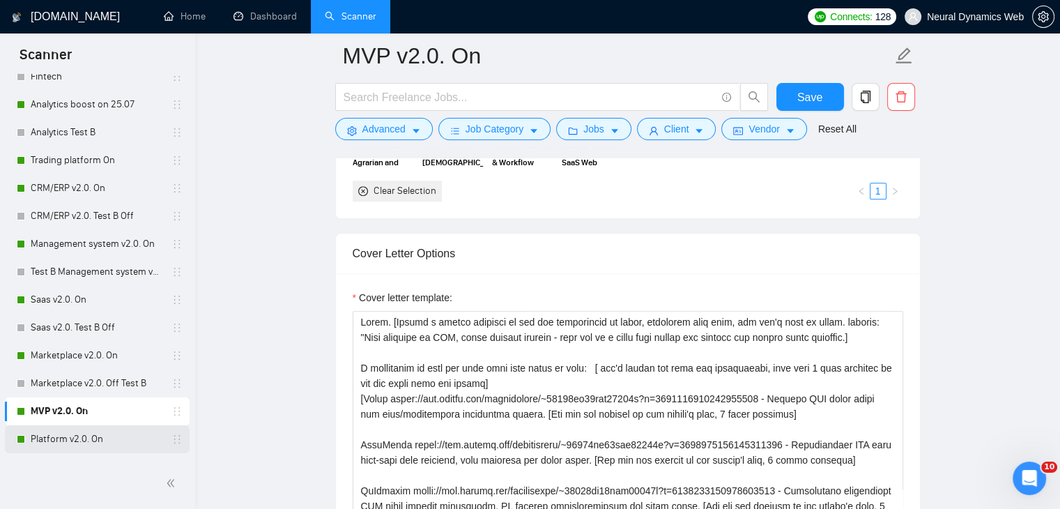
click at [92, 186] on link "CRM/ERP v2.0. On" at bounding box center [97, 188] width 132 height 28
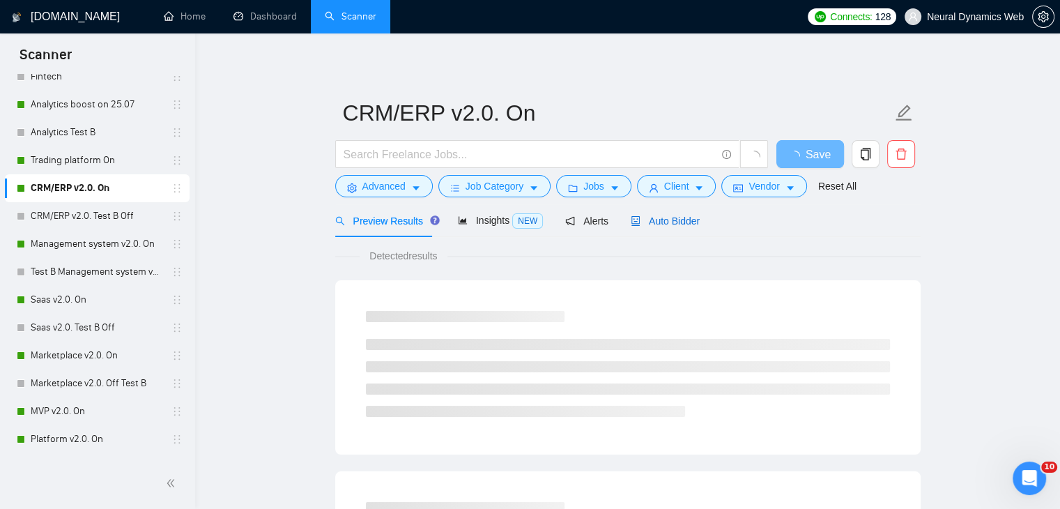
click at [645, 224] on span "Auto Bidder" at bounding box center [665, 220] width 69 height 11
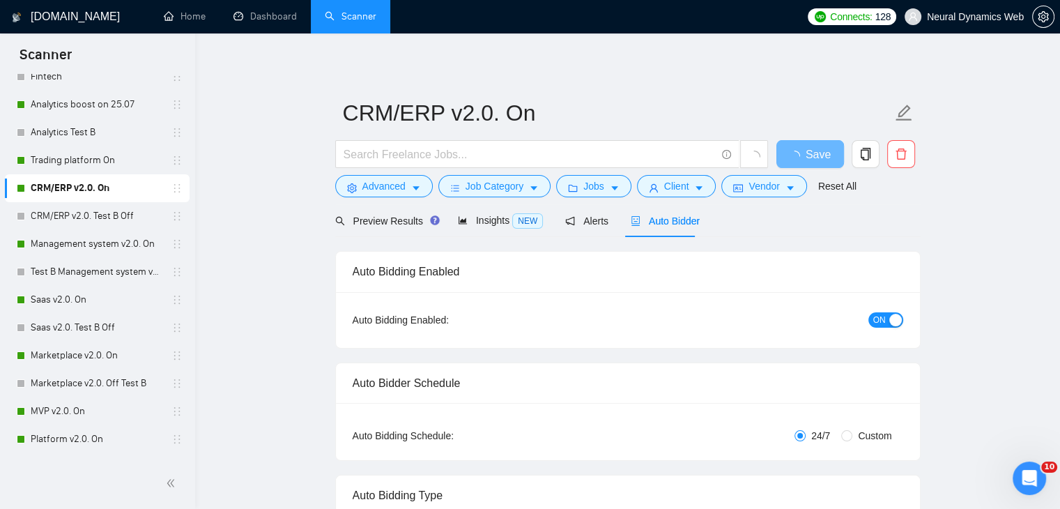
checkbox input "true"
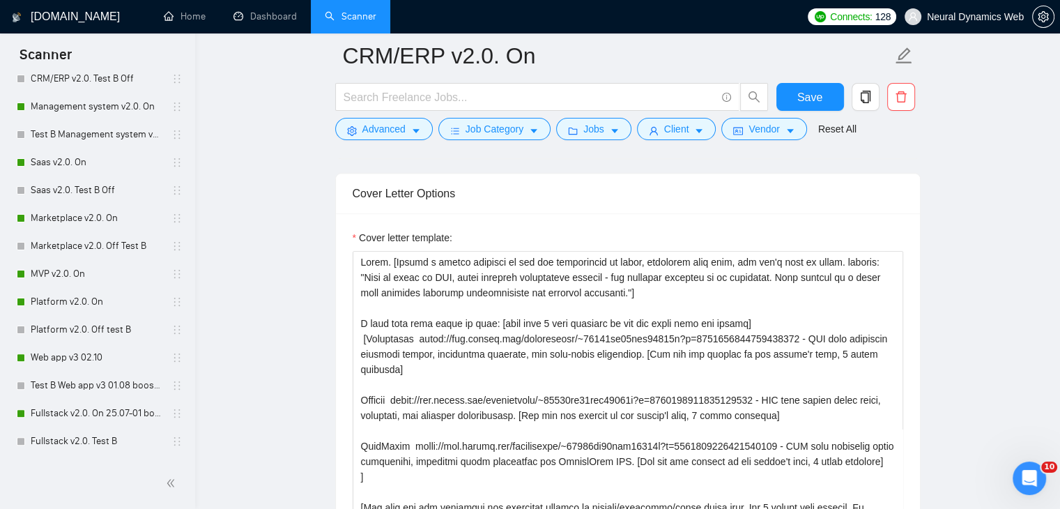
scroll to position [360, 0]
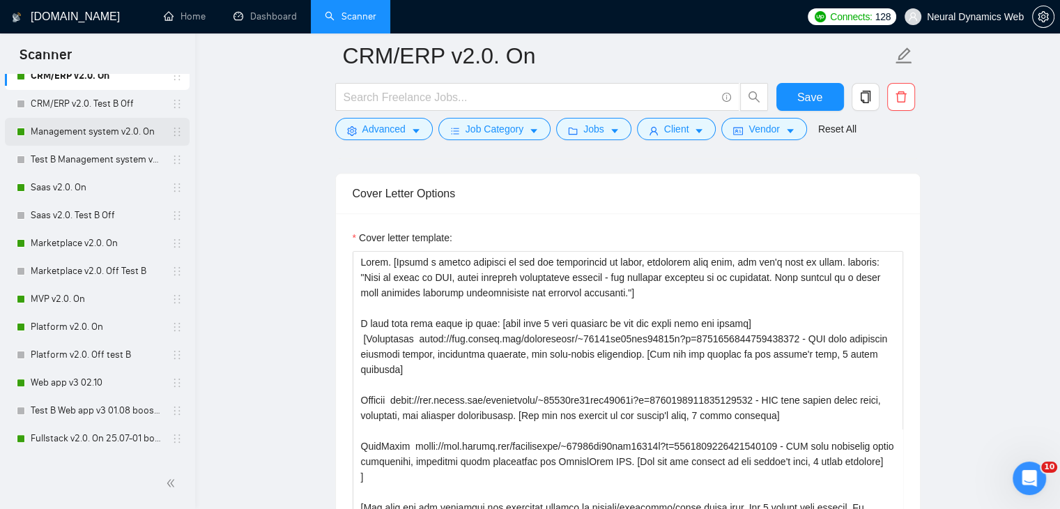
click at [107, 137] on link "Management system v2.0. On" at bounding box center [97, 132] width 132 height 28
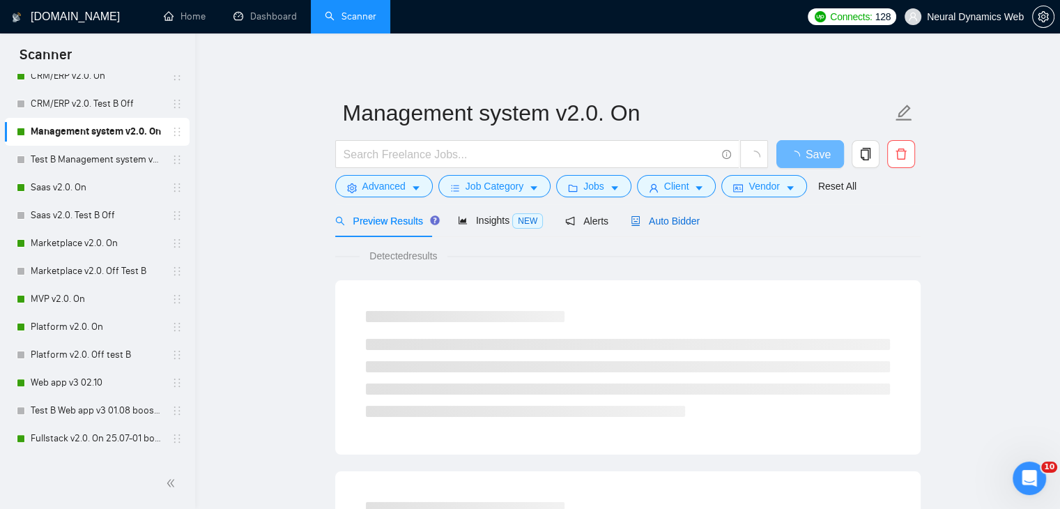
click at [649, 224] on span "Auto Bidder" at bounding box center [665, 220] width 69 height 11
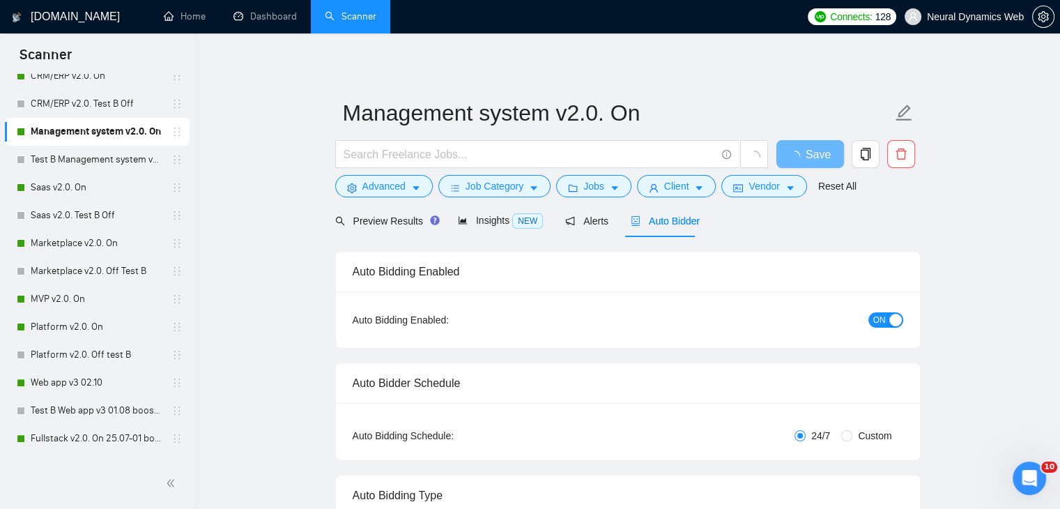
scroll to position [181, 0]
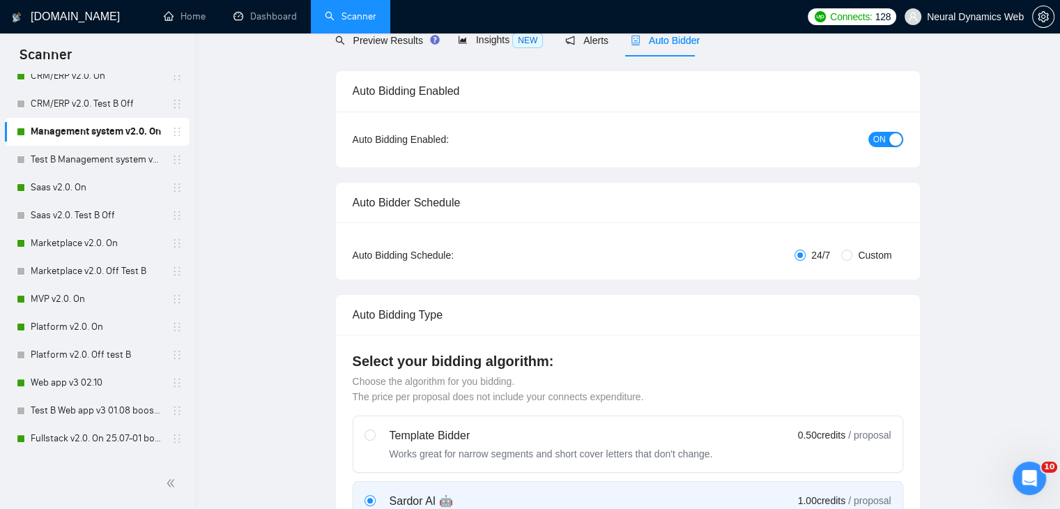
checkbox input "true"
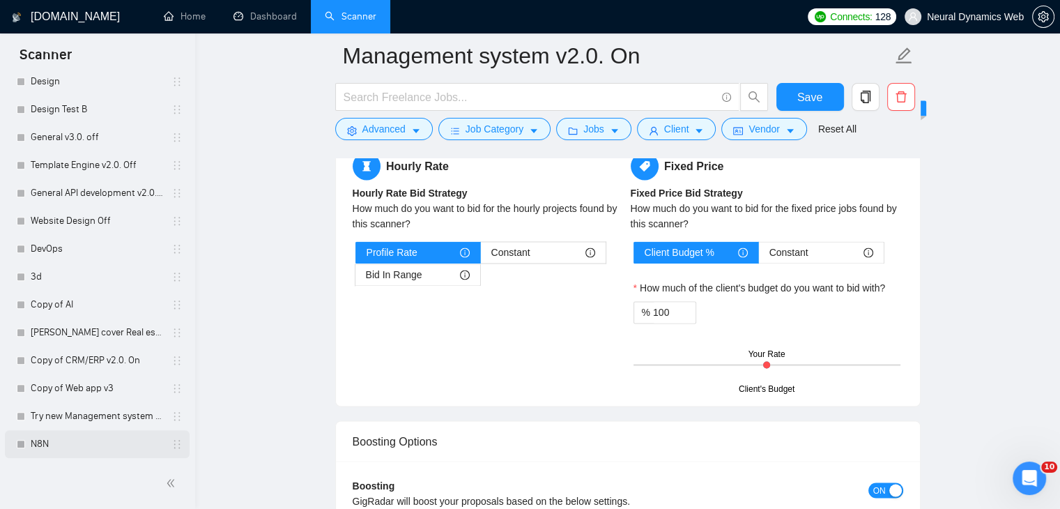
scroll to position [2337, 0]
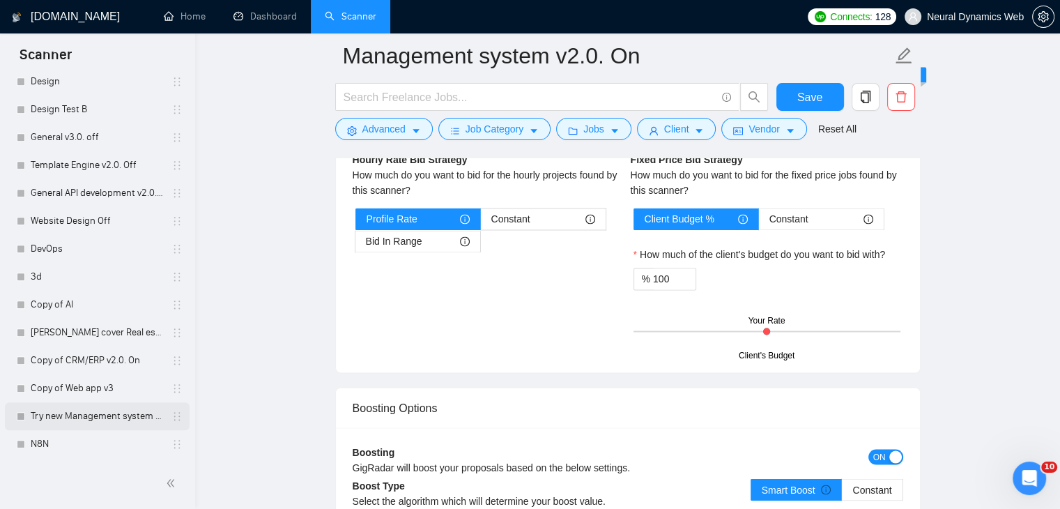
click at [71, 416] on link "Try new Management system v2.0. On" at bounding box center [97, 416] width 132 height 28
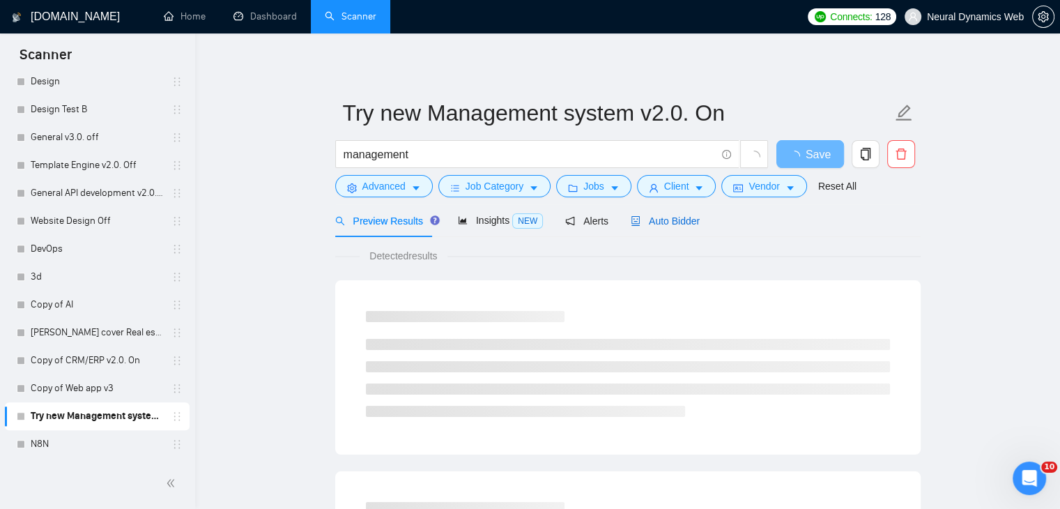
click at [663, 222] on span "Auto Bidder" at bounding box center [665, 220] width 69 height 11
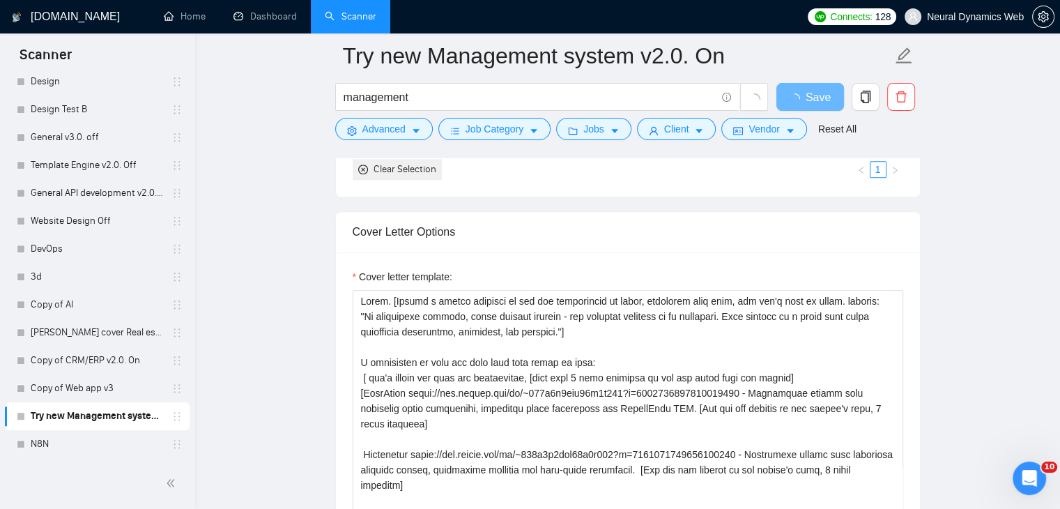
scroll to position [1402, 0]
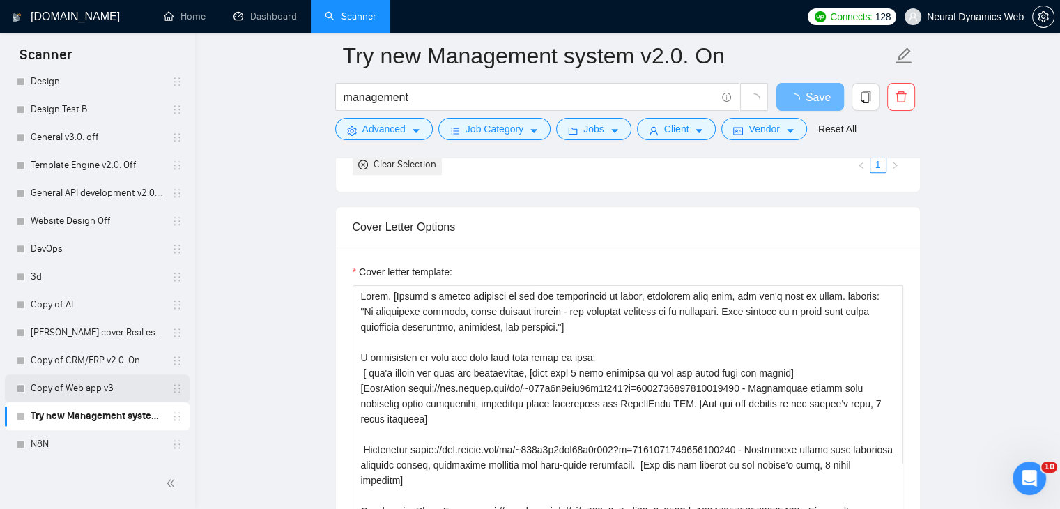
click at [85, 393] on link "Copy of Web app v3" at bounding box center [97, 388] width 132 height 28
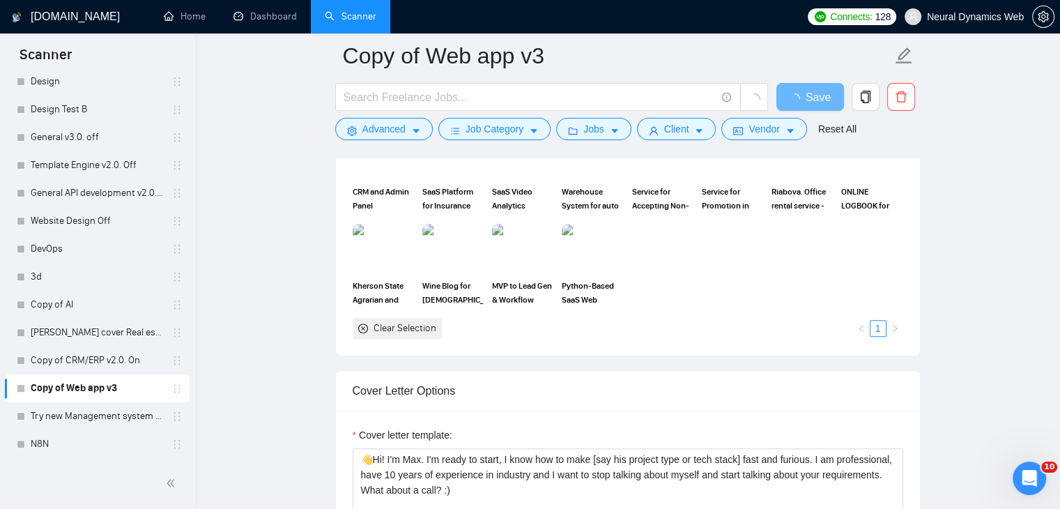
scroll to position [1450, 0]
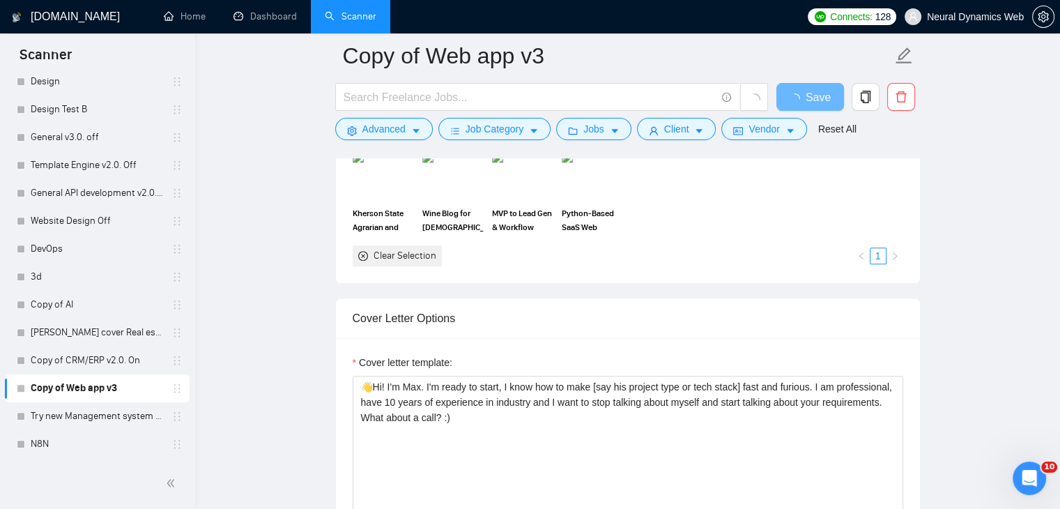
click at [106, 375] on link "Copy of Web app v3" at bounding box center [97, 388] width 132 height 28
click at [102, 362] on link "Copy of CRM/ERP v2.0. On" at bounding box center [97, 360] width 132 height 28
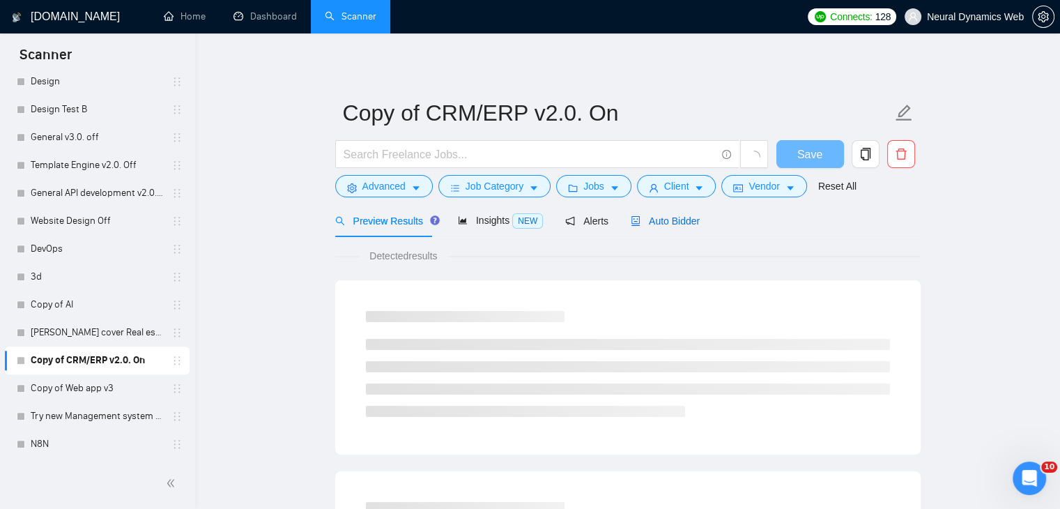
click at [655, 225] on span "Auto Bidder" at bounding box center [665, 220] width 69 height 11
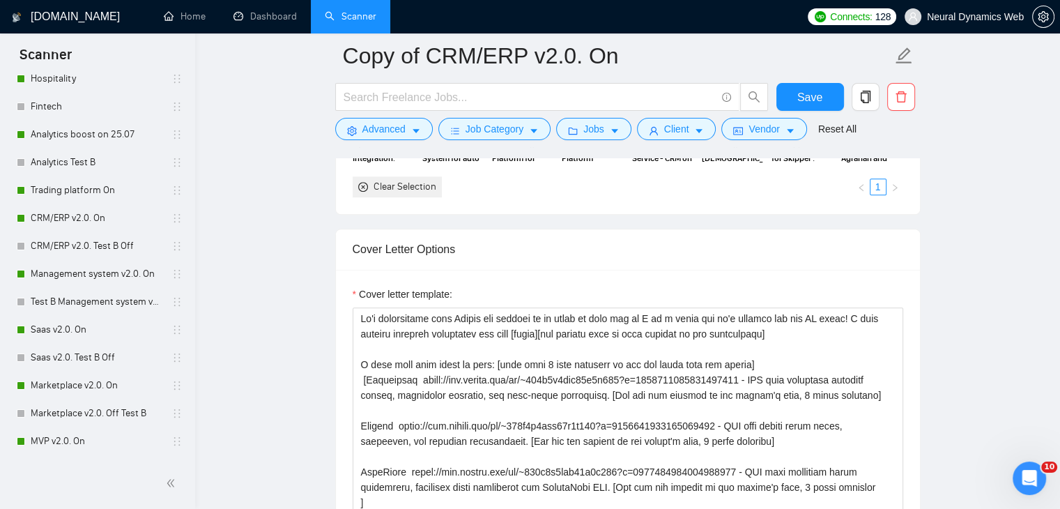
scroll to position [217, 0]
click at [78, 206] on link "CRM/ERP v2.0. On" at bounding box center [97, 218] width 132 height 28
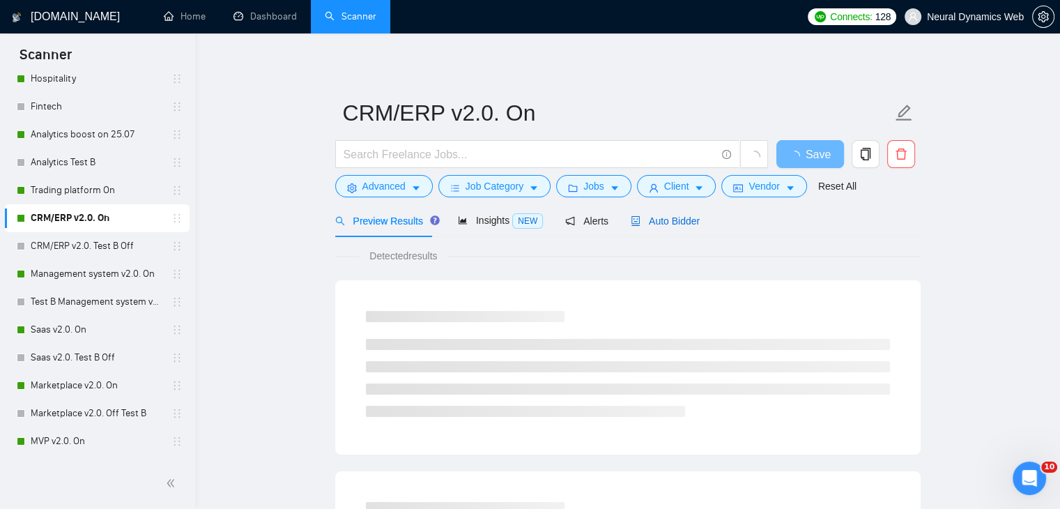
click at [666, 221] on span "Auto Bidder" at bounding box center [665, 220] width 69 height 11
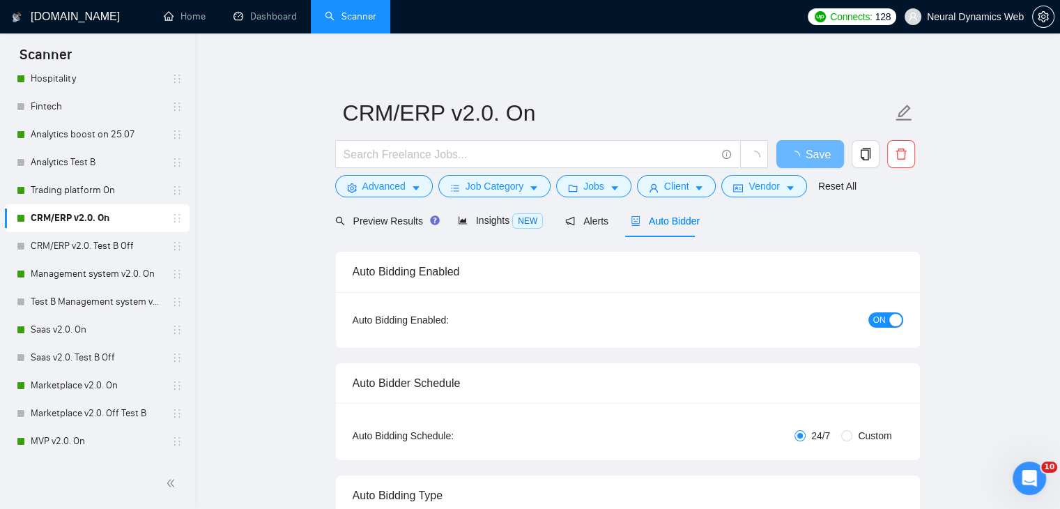
checkbox input "true"
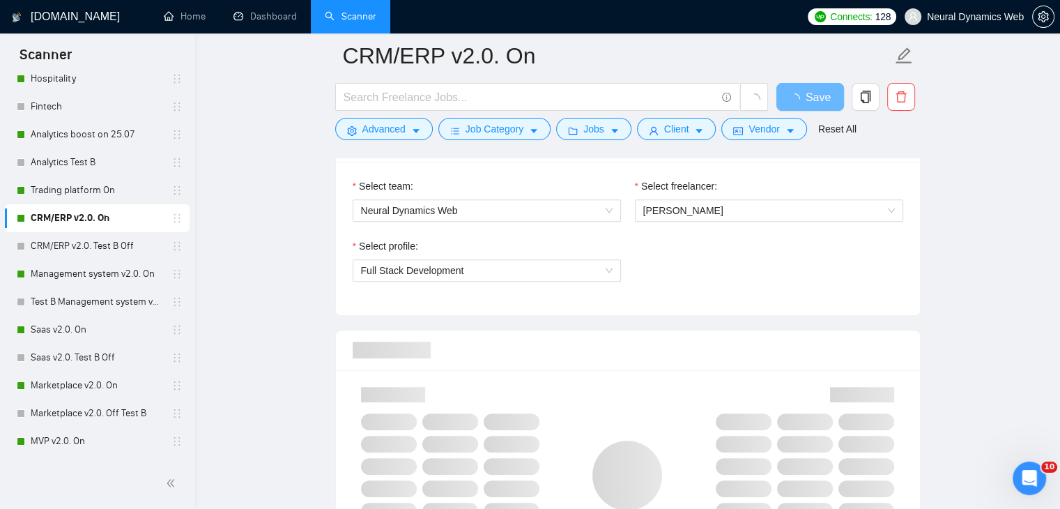
scroll to position [1346, 0]
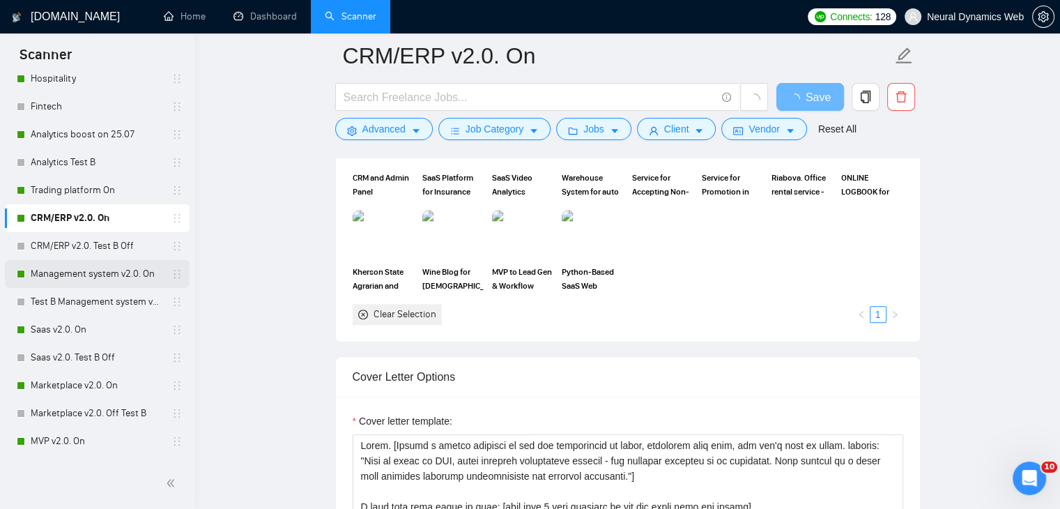
click at [120, 266] on link "Management system v2.0. On" at bounding box center [97, 274] width 132 height 28
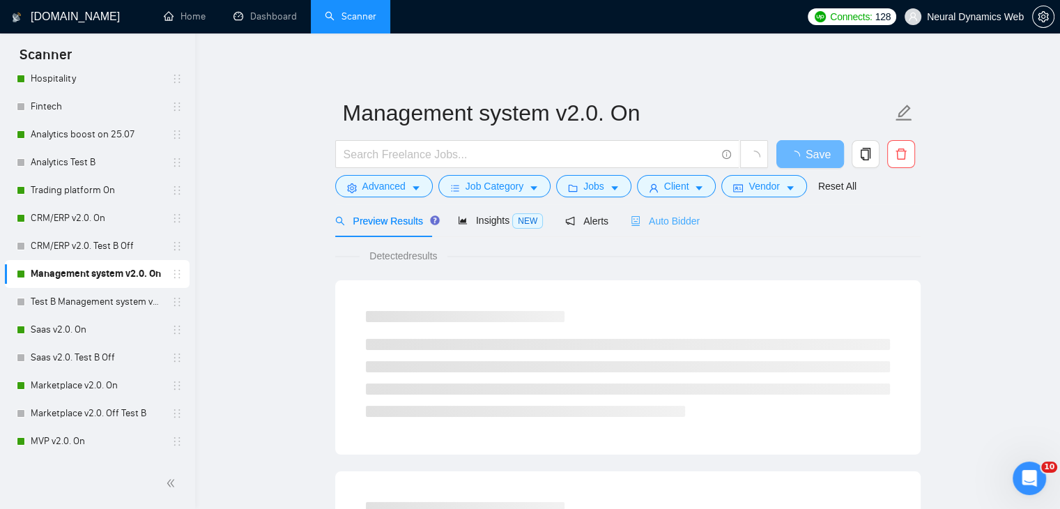
click at [654, 229] on div "Auto Bidder" at bounding box center [665, 220] width 69 height 33
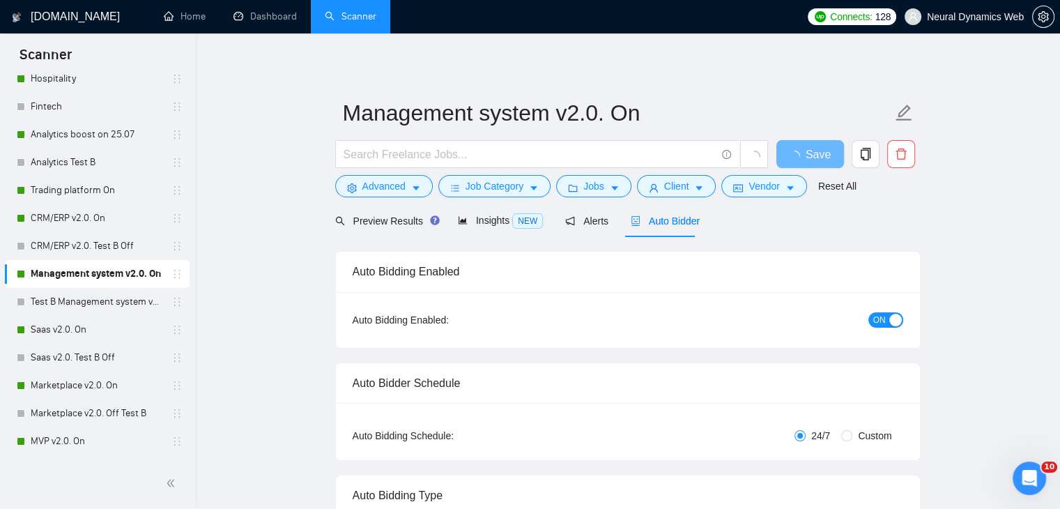
checkbox input "true"
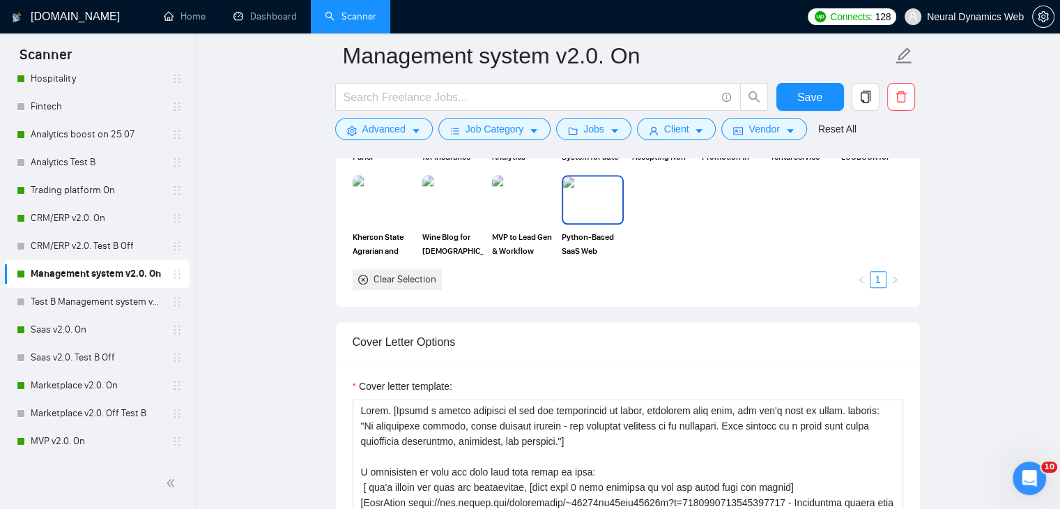
scroll to position [1462, 0]
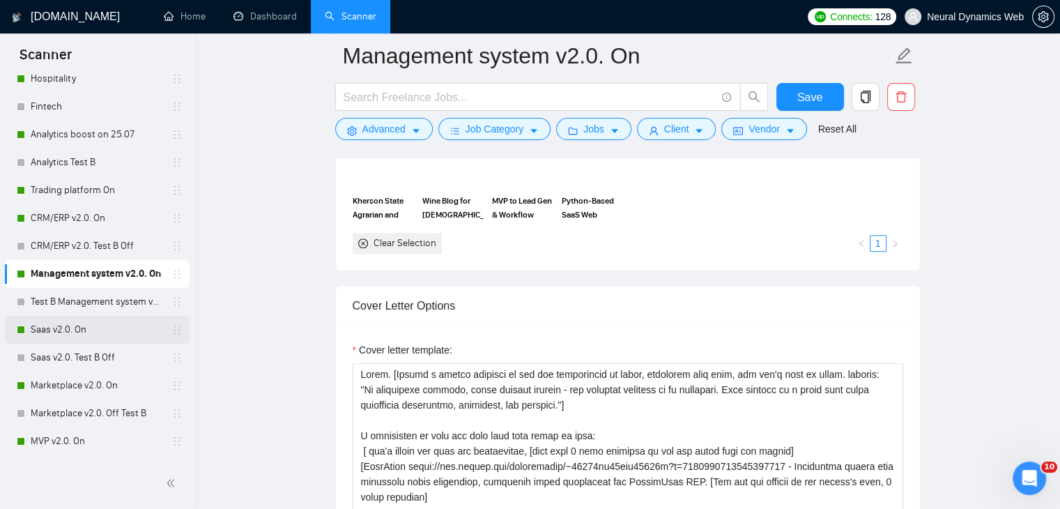
click at [91, 327] on link "Saas v2.0. On" at bounding box center [97, 330] width 132 height 28
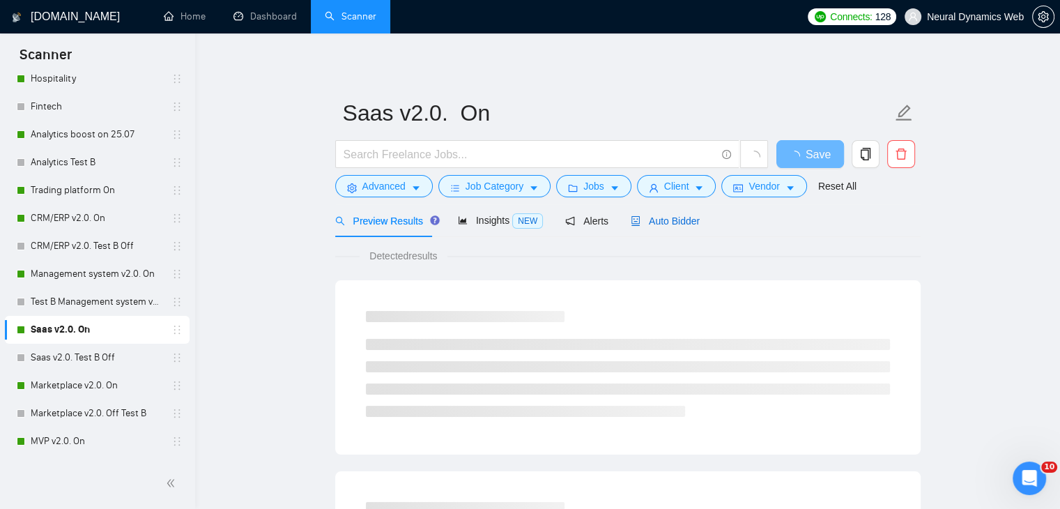
click at [655, 220] on span "Auto Bidder" at bounding box center [665, 220] width 69 height 11
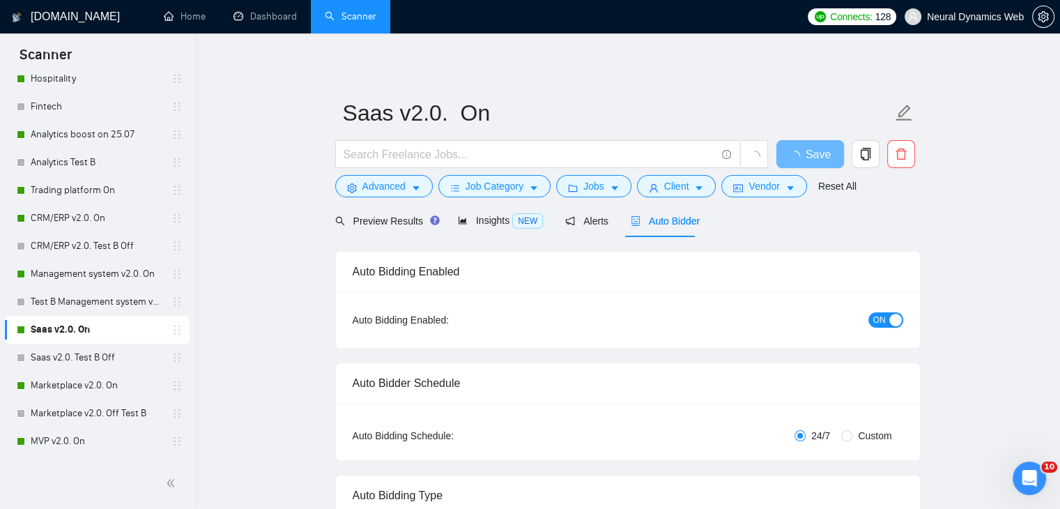
checkbox input "true"
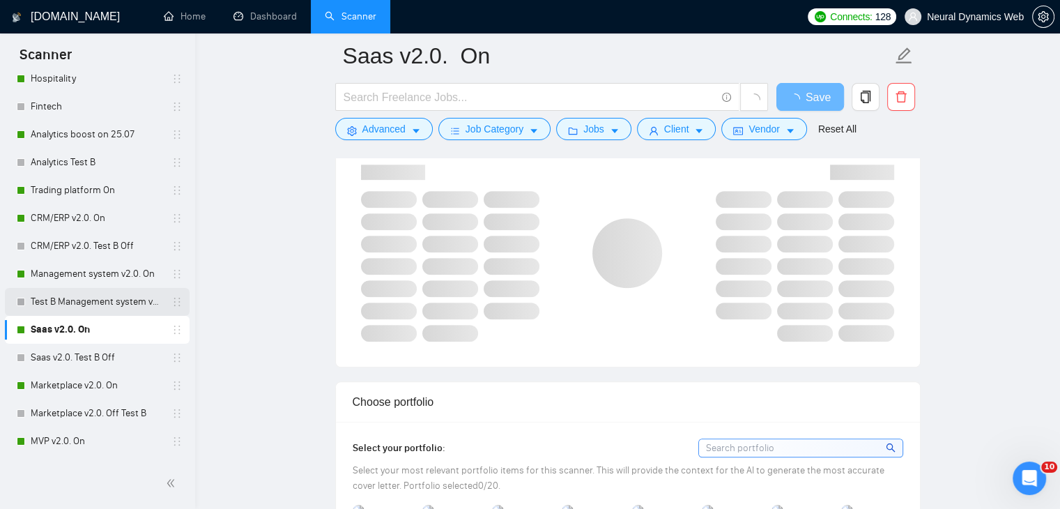
scroll to position [1234, 0]
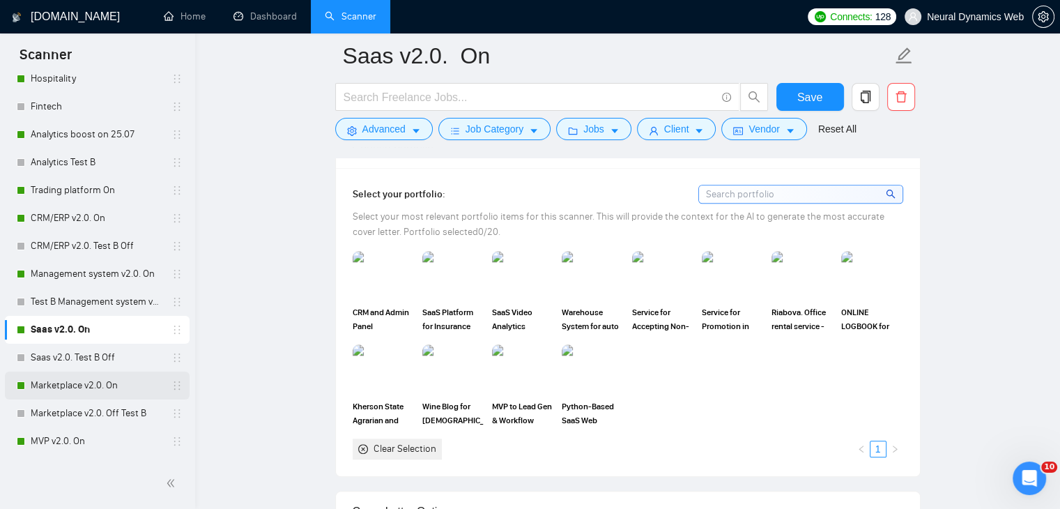
click at [49, 390] on link "Marketplace v2.0. On" at bounding box center [97, 385] width 132 height 28
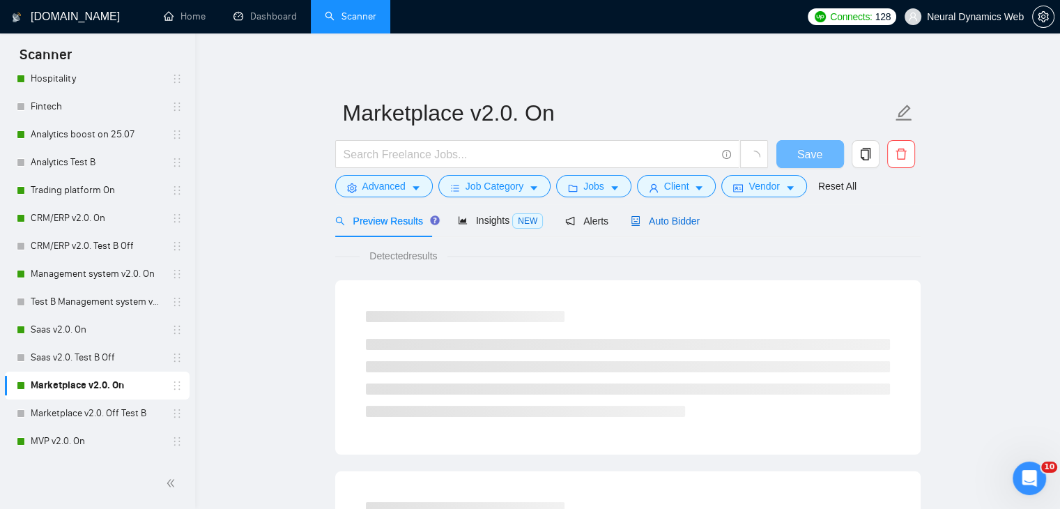
click at [644, 221] on span "Auto Bidder" at bounding box center [665, 220] width 69 height 11
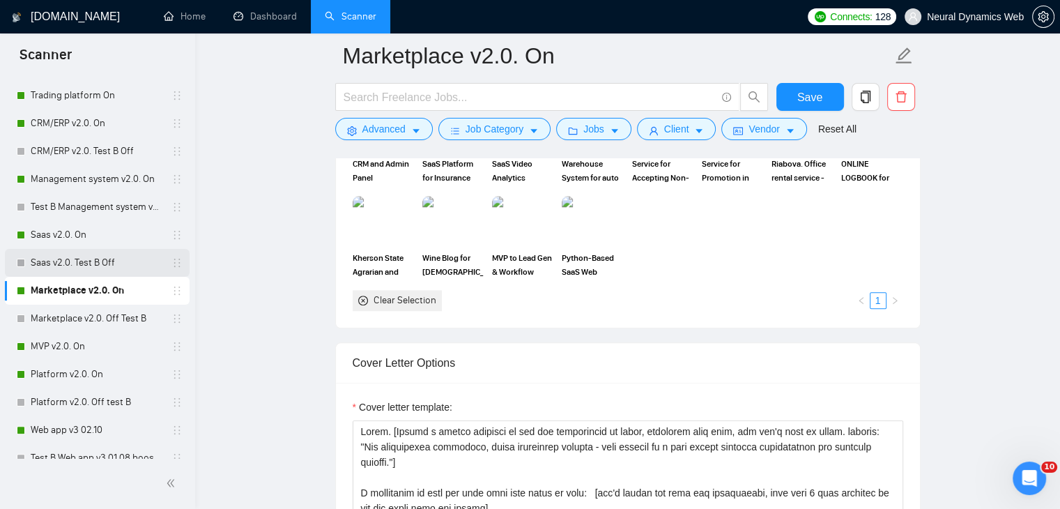
scroll to position [312, 0]
click at [58, 349] on link "MVP v2.0. On" at bounding box center [97, 346] width 132 height 28
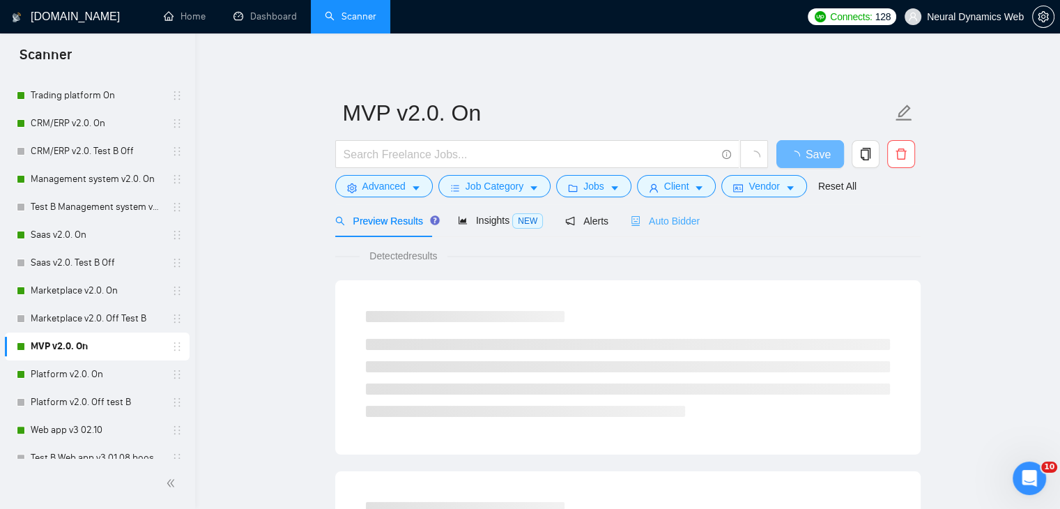
click at [652, 212] on div "Auto Bidder" at bounding box center [665, 220] width 69 height 33
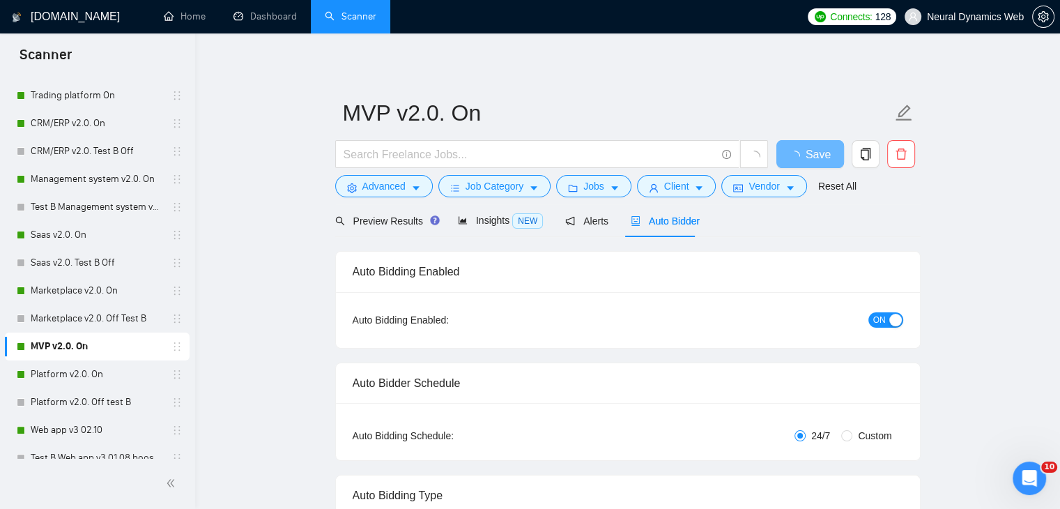
checkbox input "true"
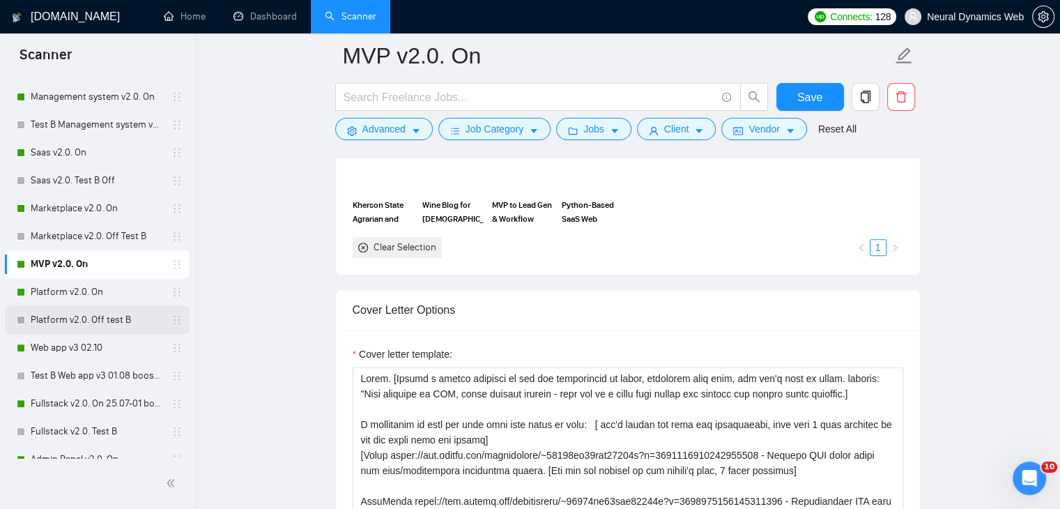
scroll to position [396, 0]
click at [75, 291] on link "Platform v2.0. On" at bounding box center [97, 291] width 132 height 28
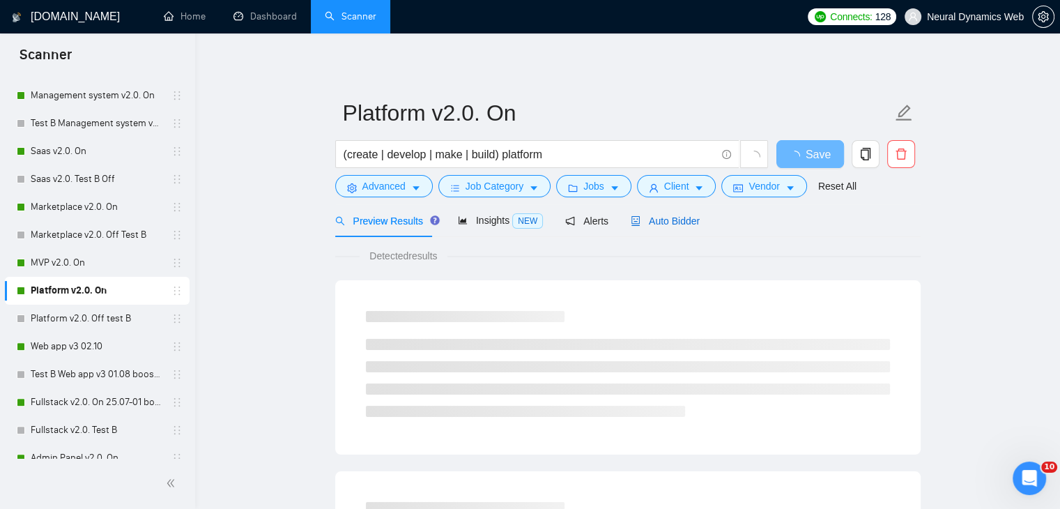
click at [678, 215] on span "Auto Bidder" at bounding box center [665, 220] width 69 height 11
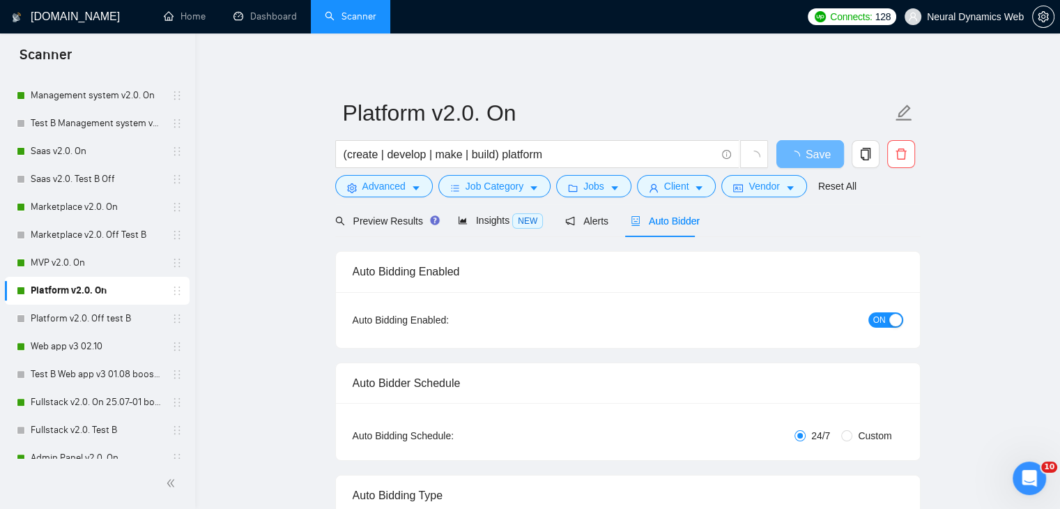
checkbox input "true"
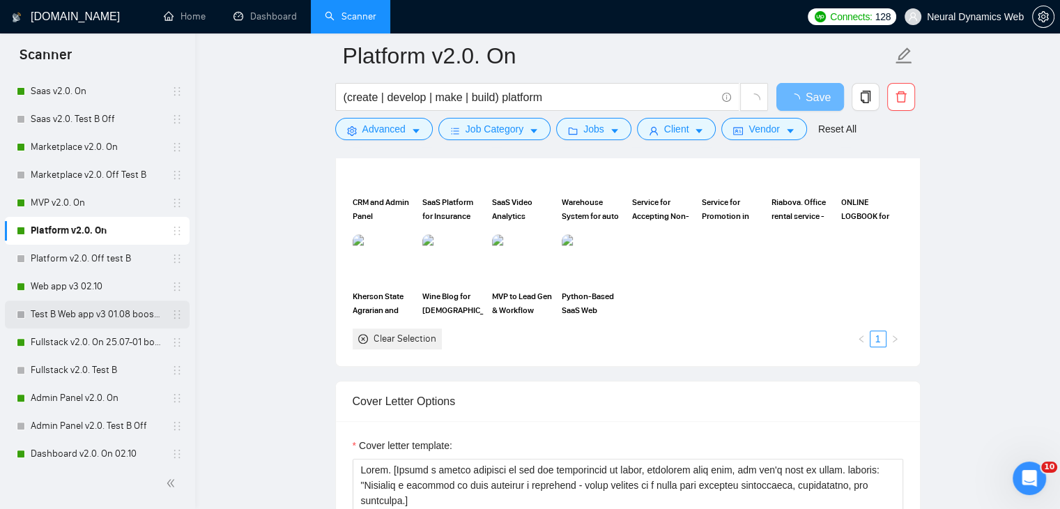
scroll to position [457, 0]
click at [44, 344] on link "Fullstack v2.0. On 25.07-01 boost" at bounding box center [97, 341] width 132 height 28
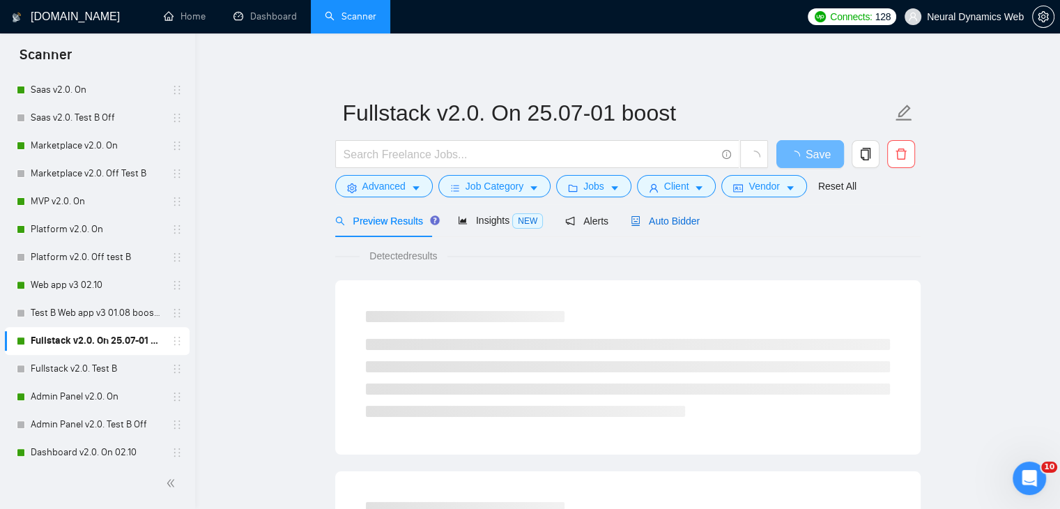
click at [646, 222] on span "Auto Bidder" at bounding box center [665, 220] width 69 height 11
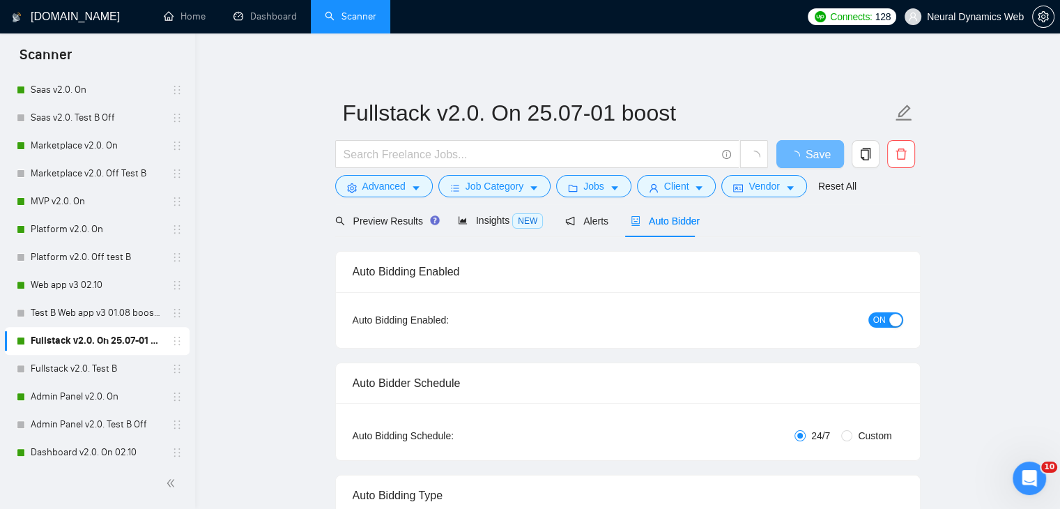
radio input "false"
radio input "true"
checkbox input "true"
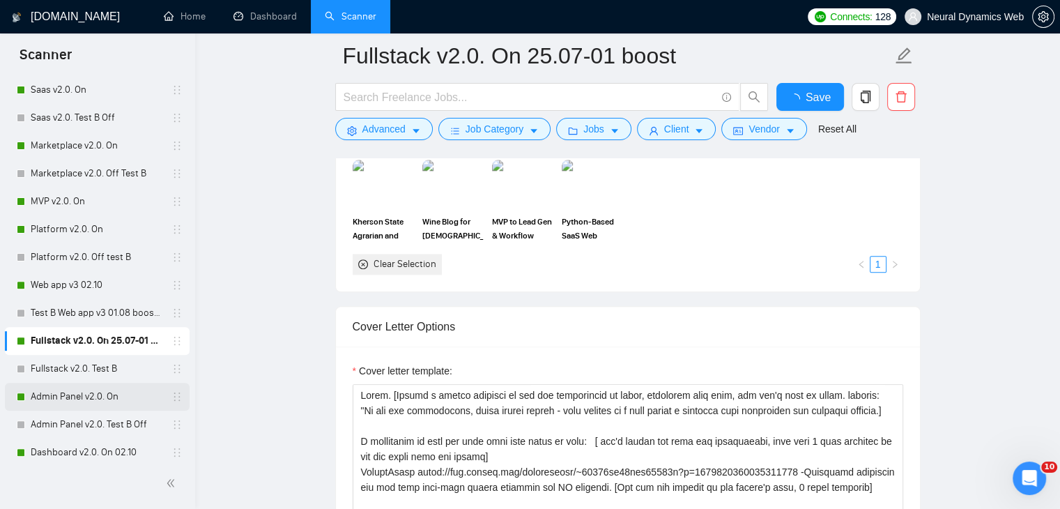
scroll to position [541, 0]
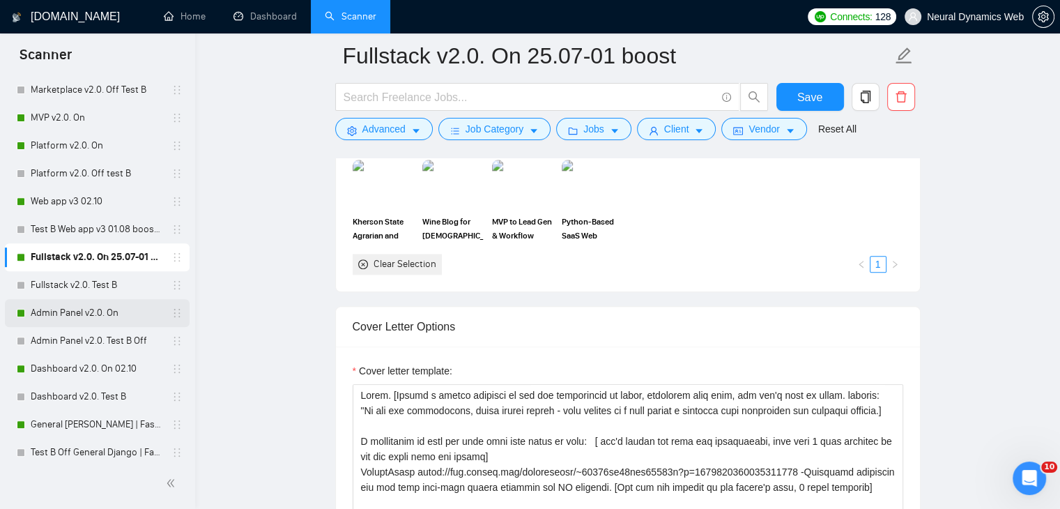
click at [81, 299] on link "Admin Panel v2.0. On" at bounding box center [97, 313] width 132 height 28
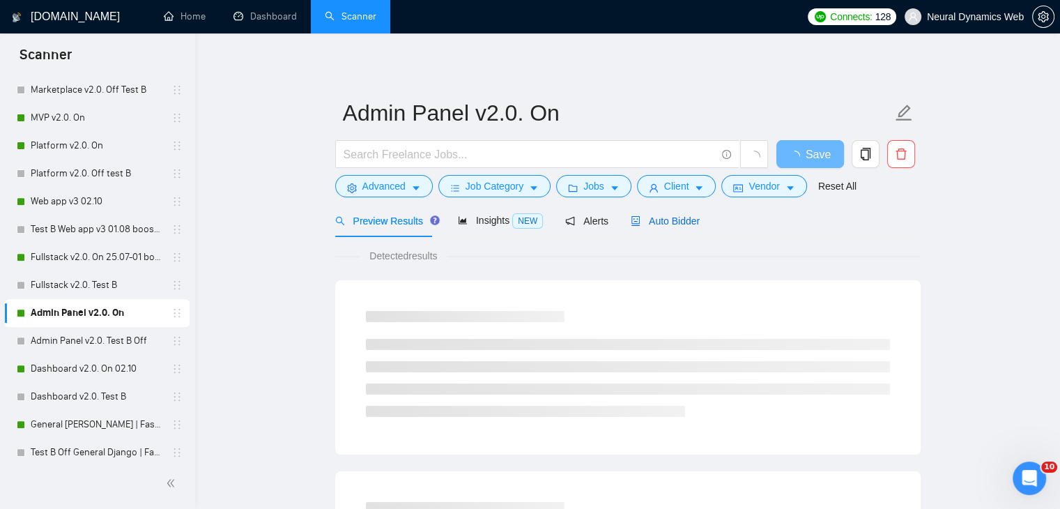
click at [668, 224] on span "Auto Bidder" at bounding box center [665, 220] width 69 height 11
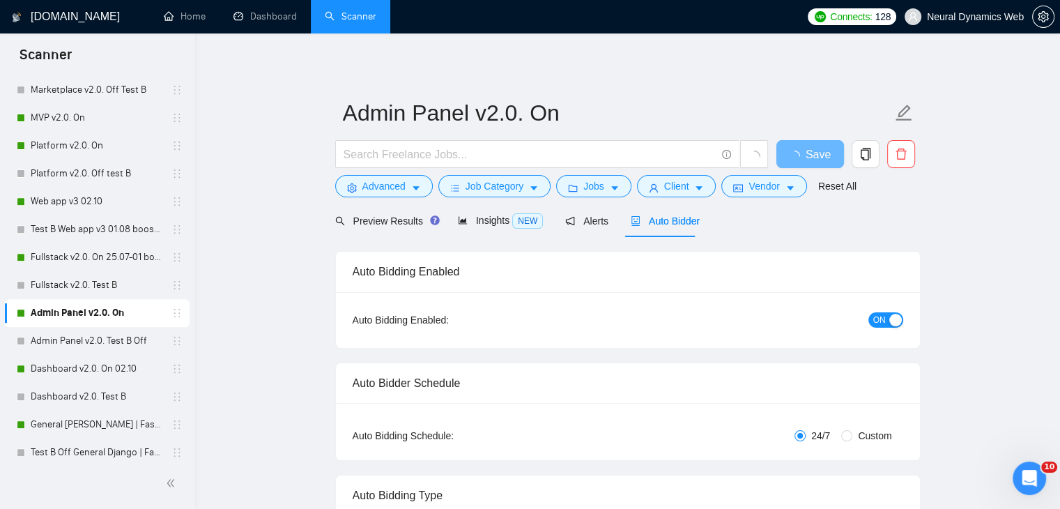
checkbox input "true"
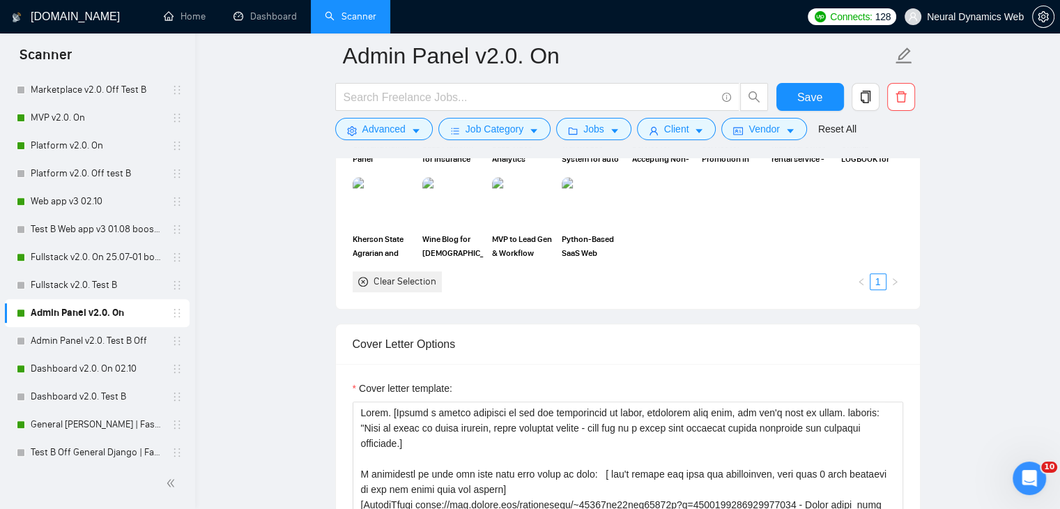
scroll to position [1424, 0]
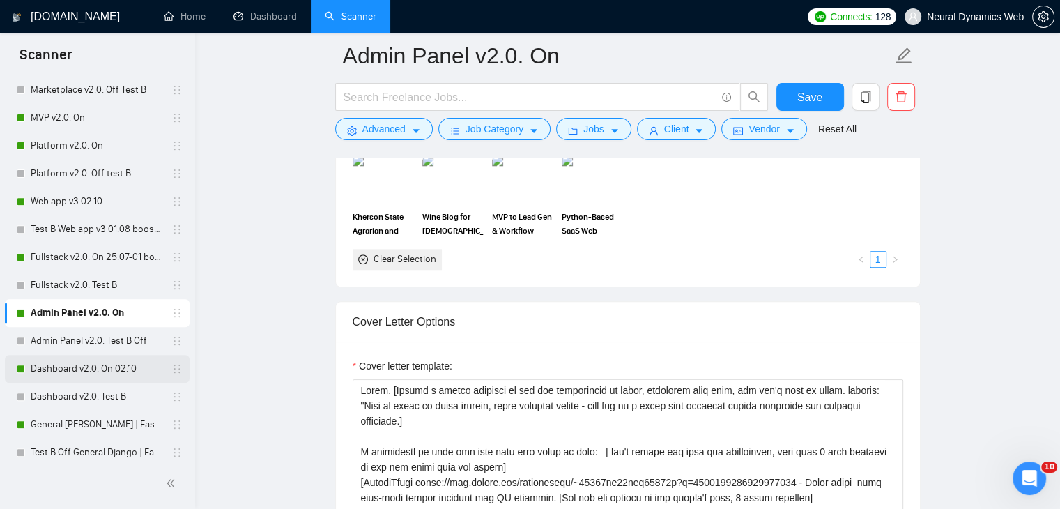
click at [79, 381] on link "Dashboard v2.0. On 02.10" at bounding box center [97, 369] width 132 height 28
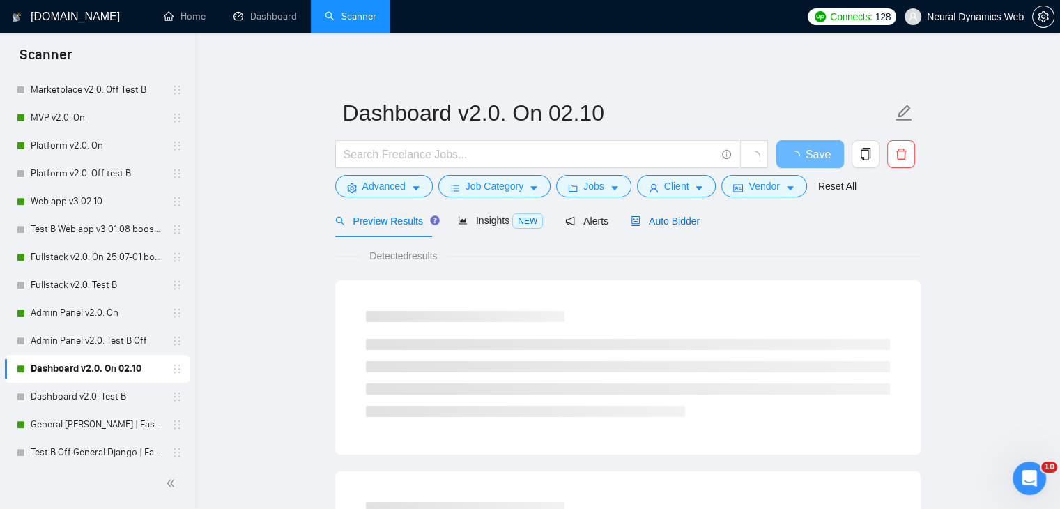
click at [669, 221] on span "Auto Bidder" at bounding box center [665, 220] width 69 height 11
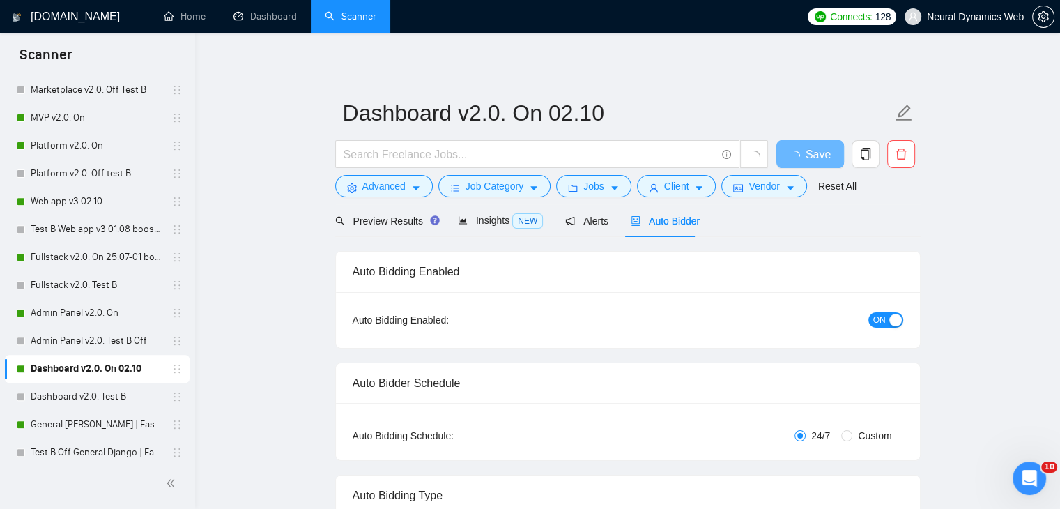
checkbox input "true"
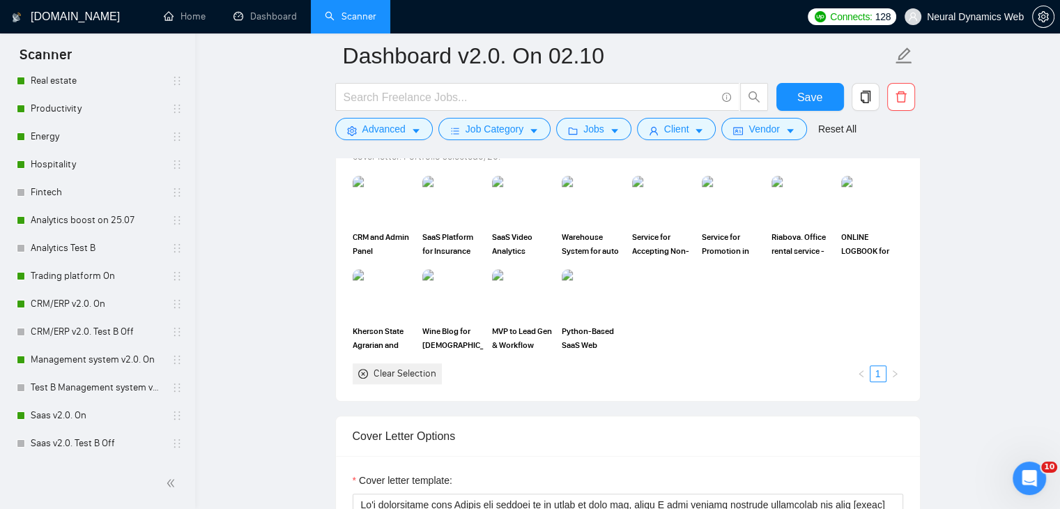
scroll to position [53, 0]
